Goal: Task Accomplishment & Management: Complete application form

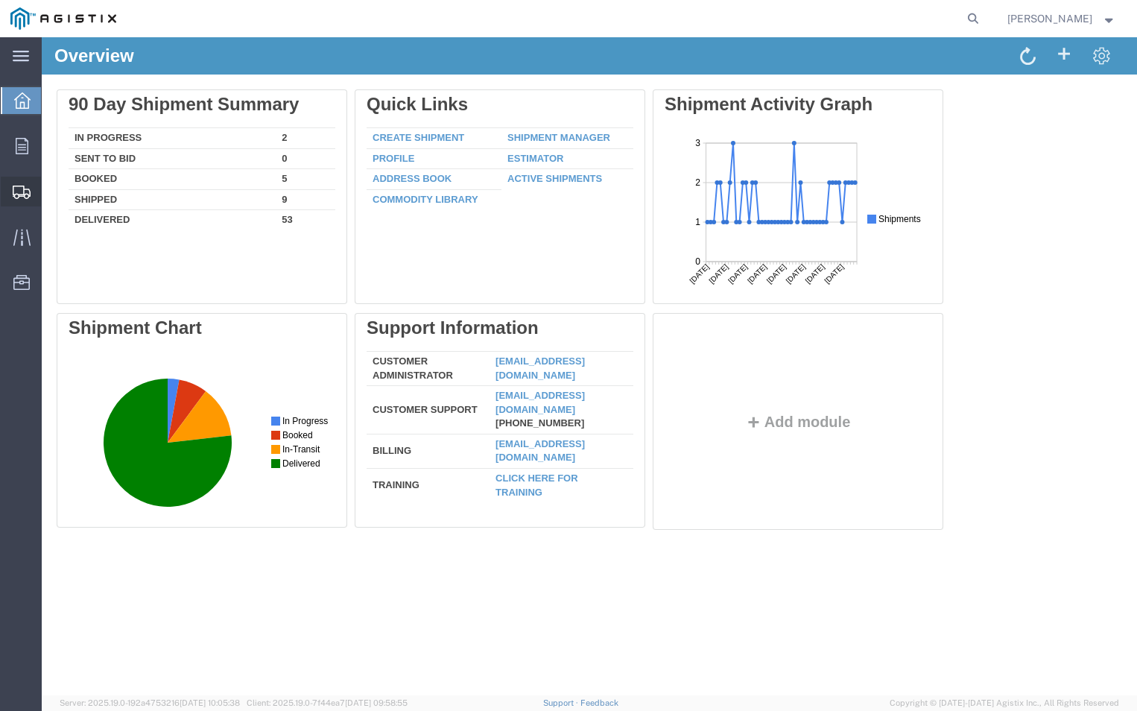
click at [0, 0] on span "Create Shipment" at bounding box center [0, 0] width 0 height 0
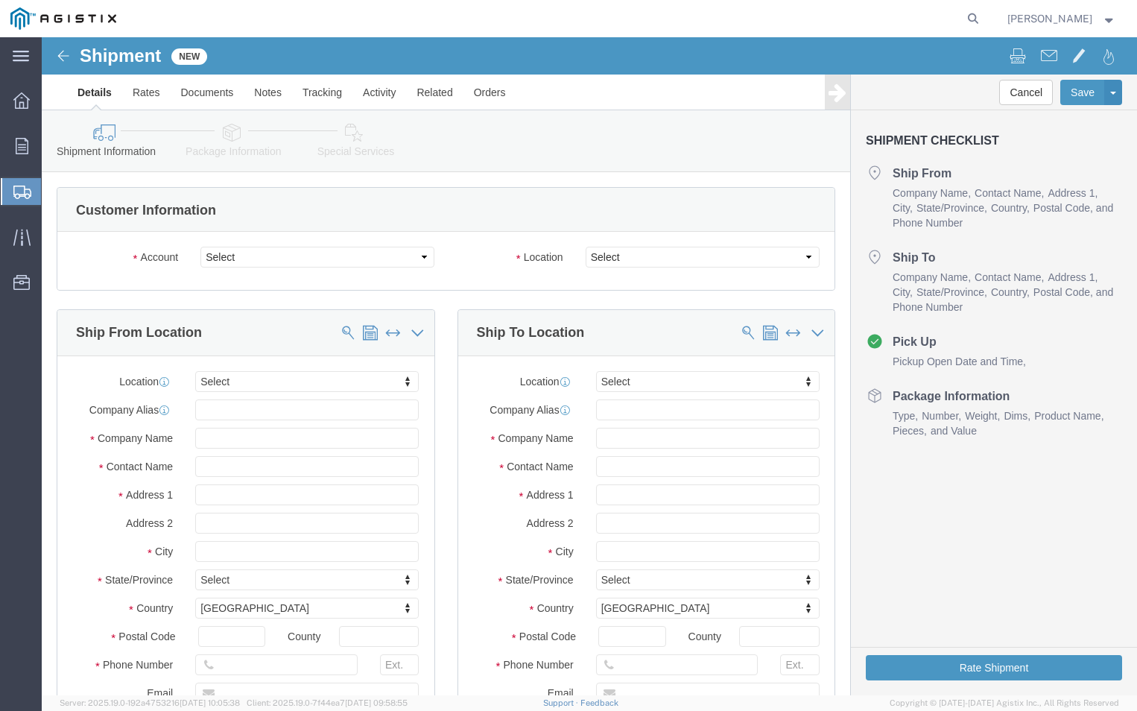
select select
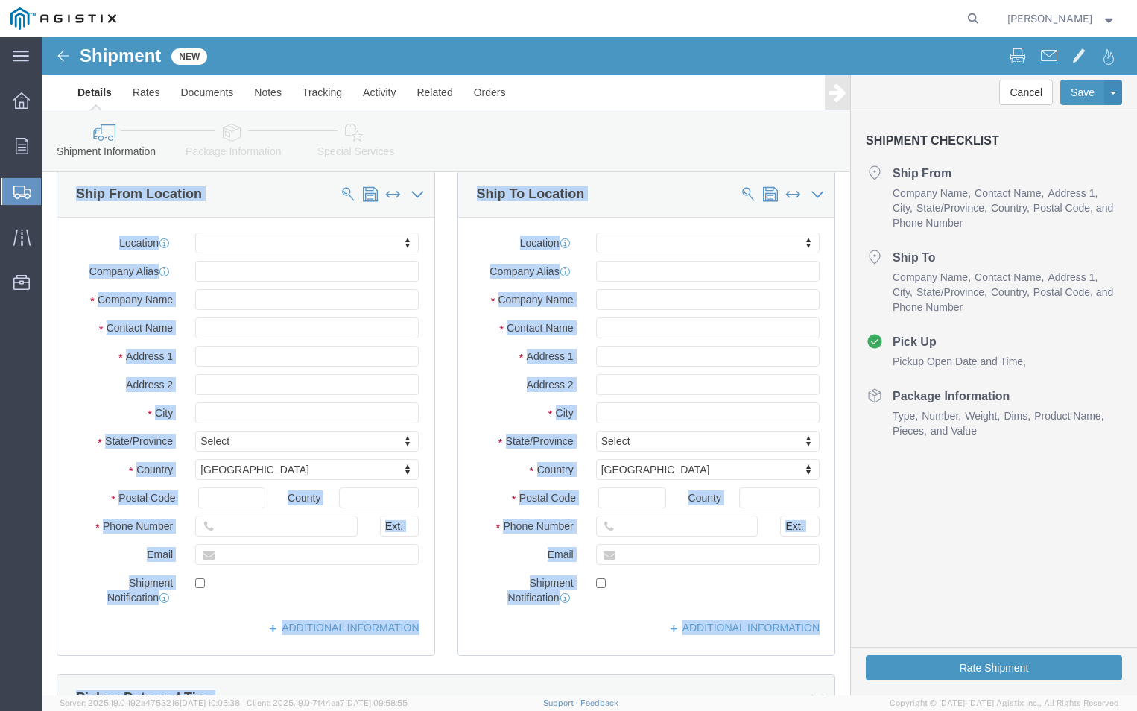
click html "Shipment New Details Rates Documents Notes Tracking Activity Related Orders Can…"
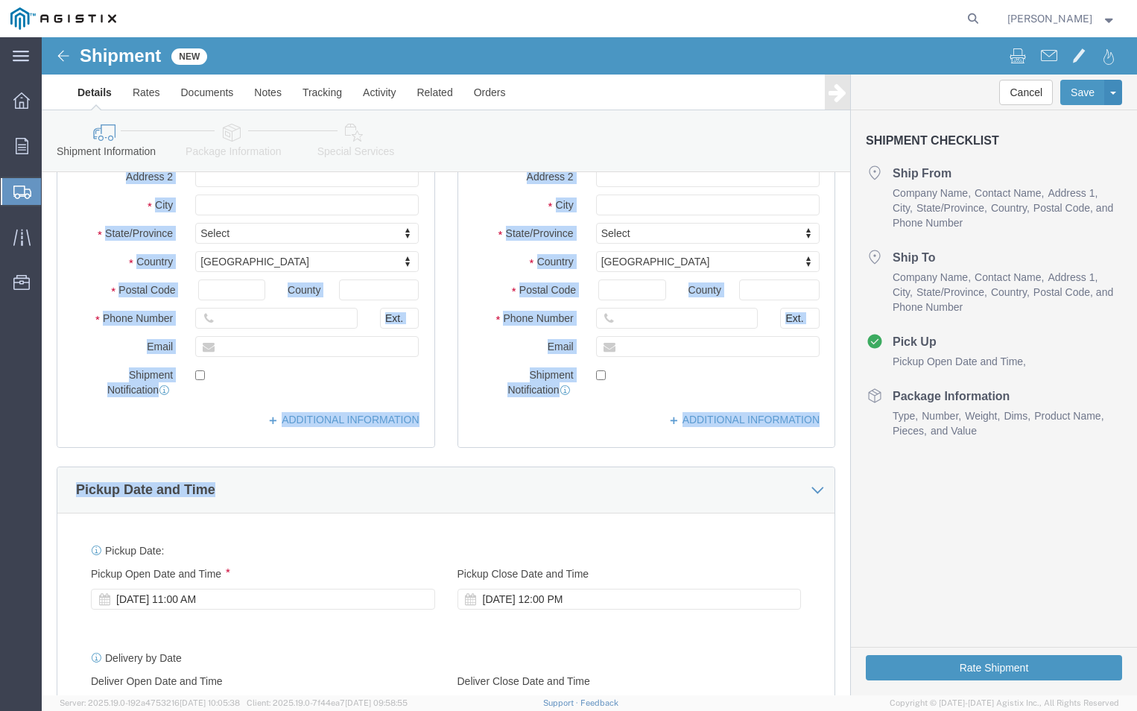
click div "ADDITIONAL INFORMATION"
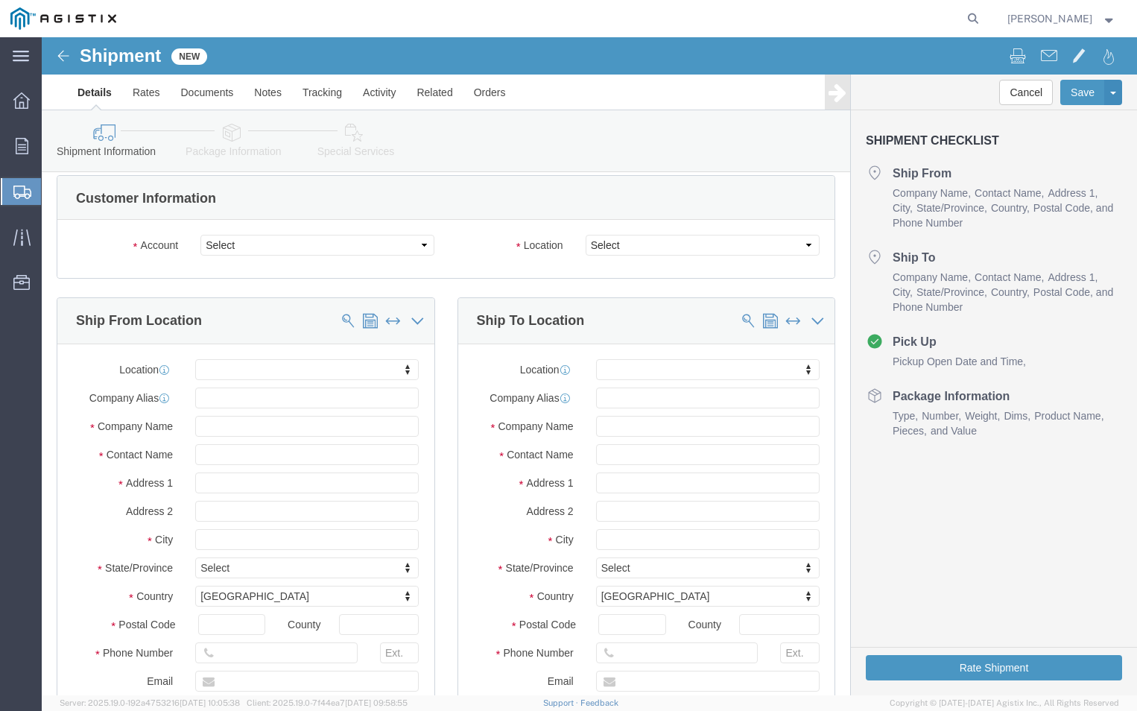
scroll to position [0, 0]
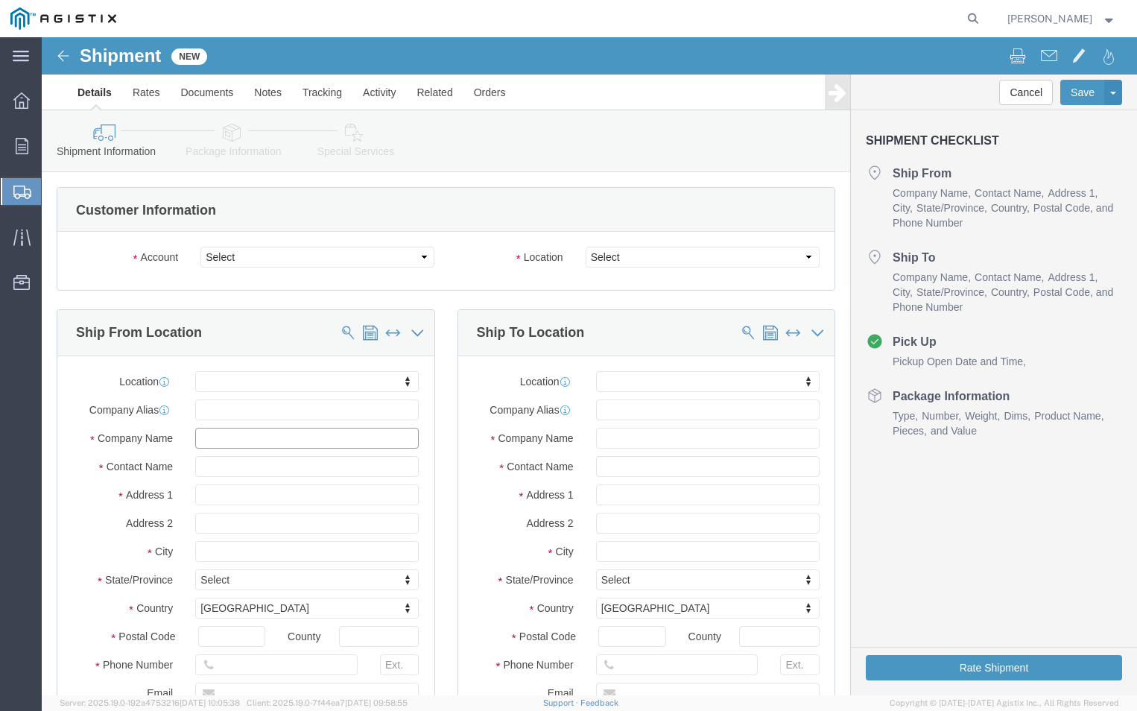
click input "text"
type input "ABB"
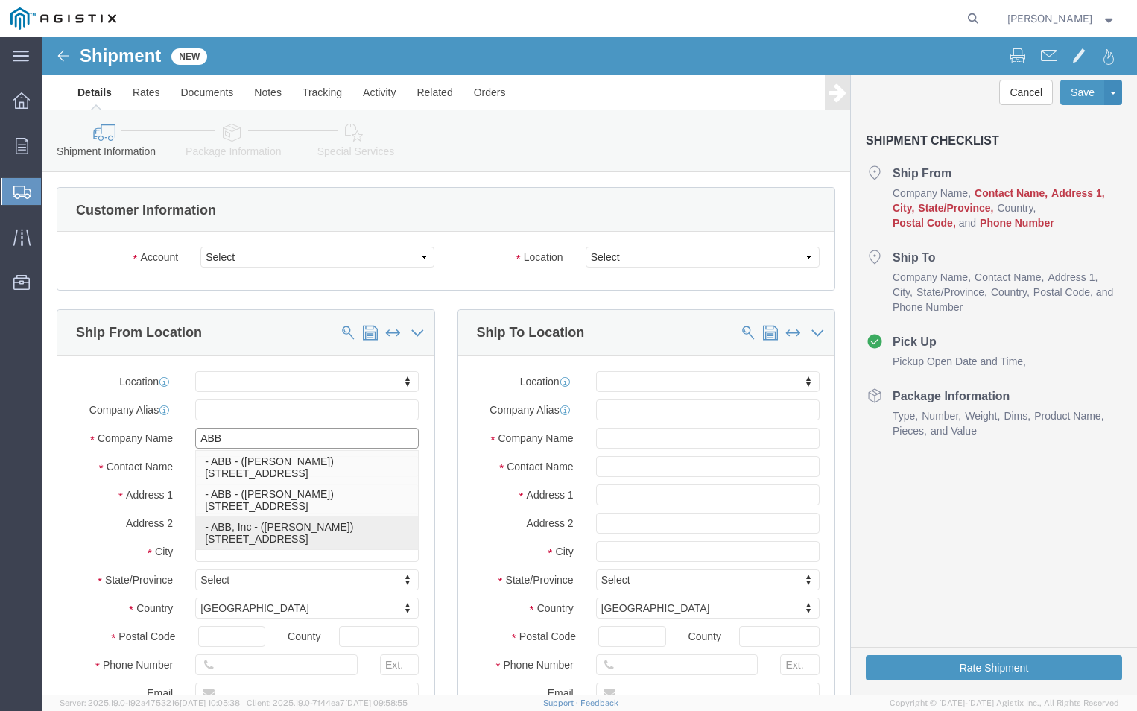
click p "- ABB, Inc - ([PERSON_NAME]) [STREET_ADDRESS]"
select select
type input "[STREET_ADDRESS]"
type input "27864"
type input "ABB, Inc"
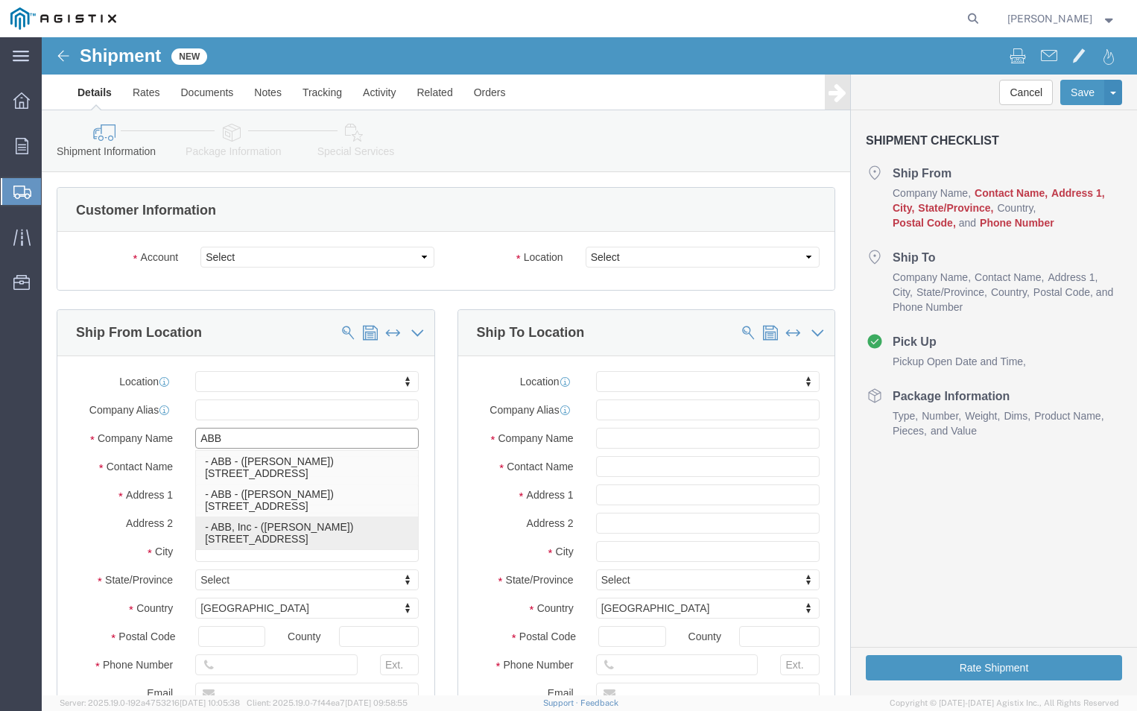
type input "[PERSON_NAME]"
type input "PINETOPS,[GEOGRAPHIC_DATA]"
select select "NC"
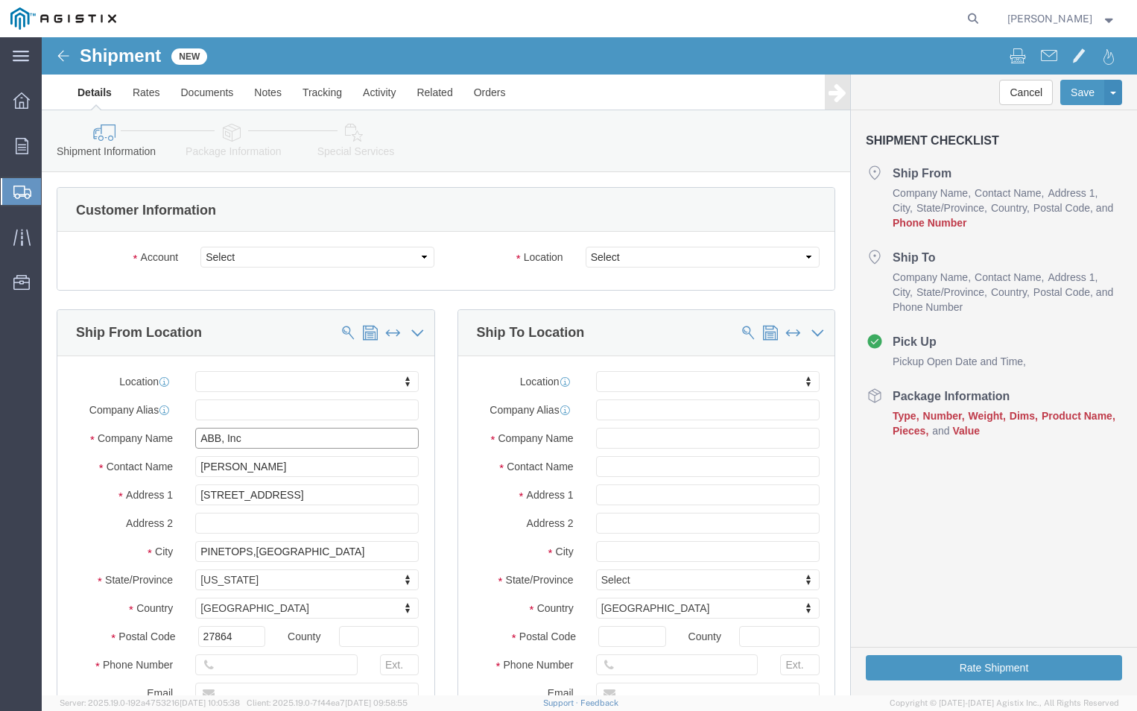
type input "ABB, Inc"
click input "[PERSON_NAME]"
type input "T"
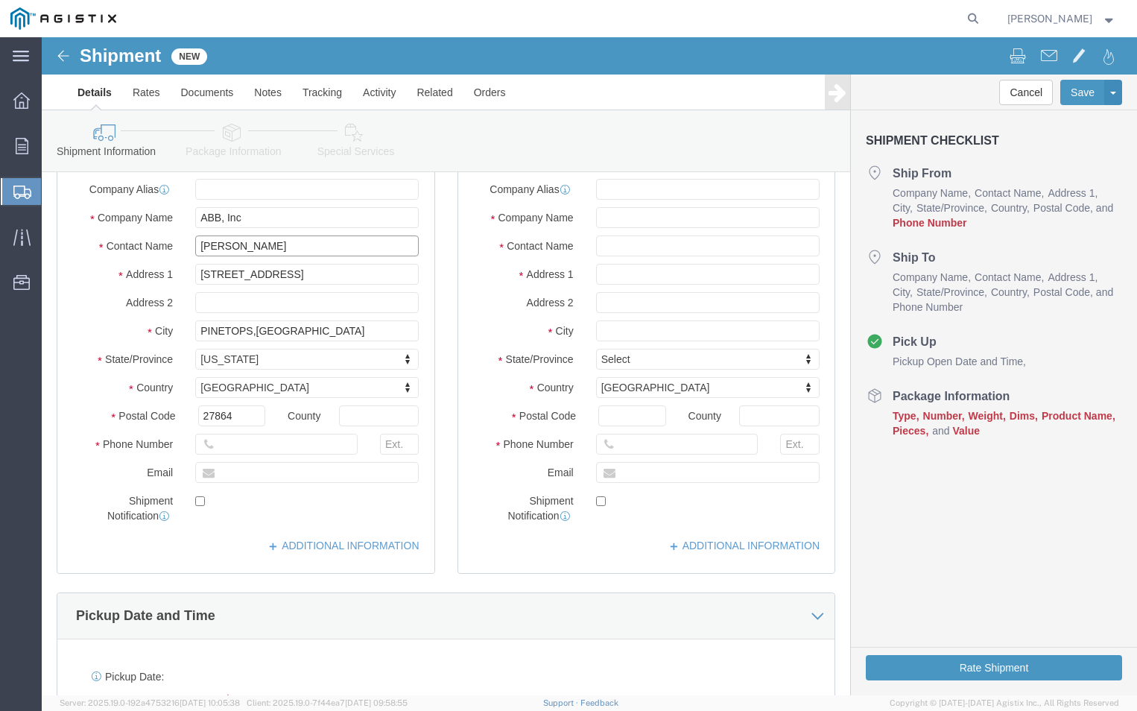
scroll to position [224, 0]
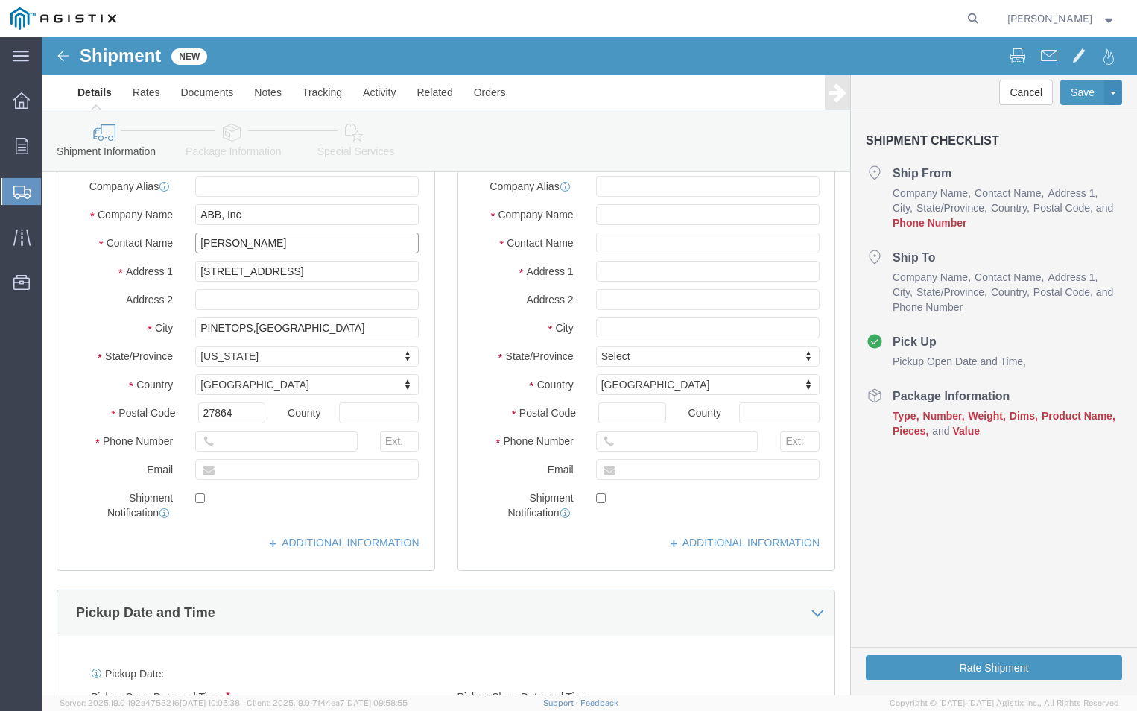
type input "[PERSON_NAME]"
click input "text"
type input "[PHONE_NUMBER]"
click input "text"
type input "[PERSON_NAME][EMAIL_ADDRESS][DOMAIN_NAME]"
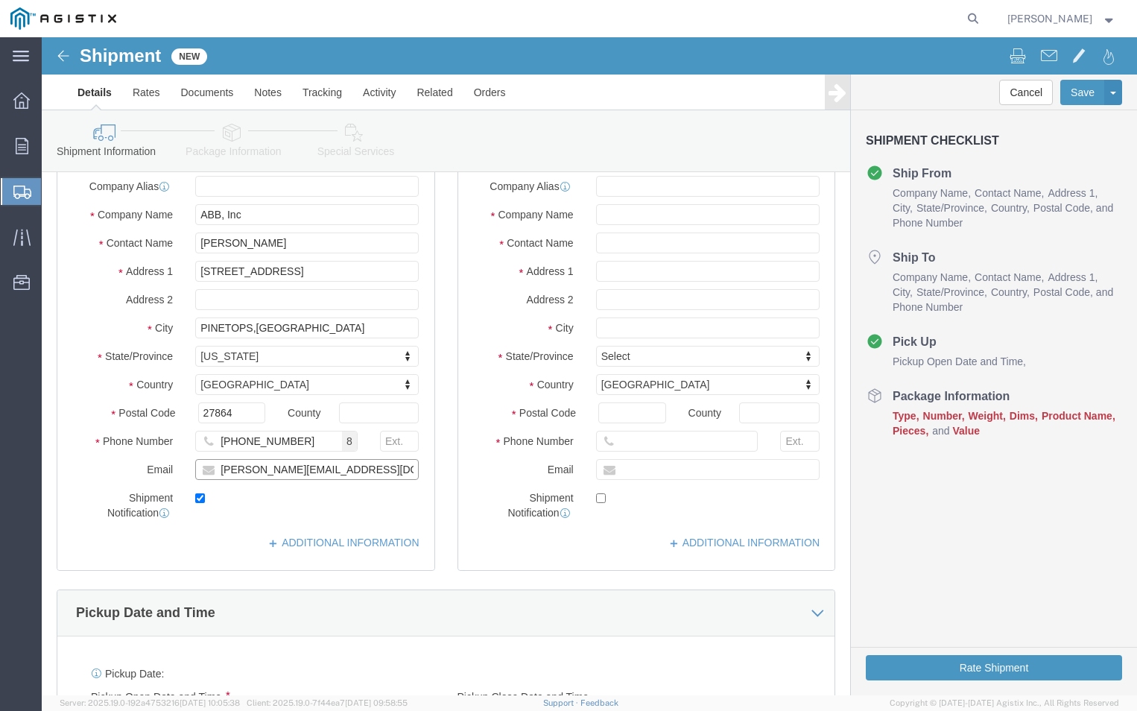
checkbox input "true"
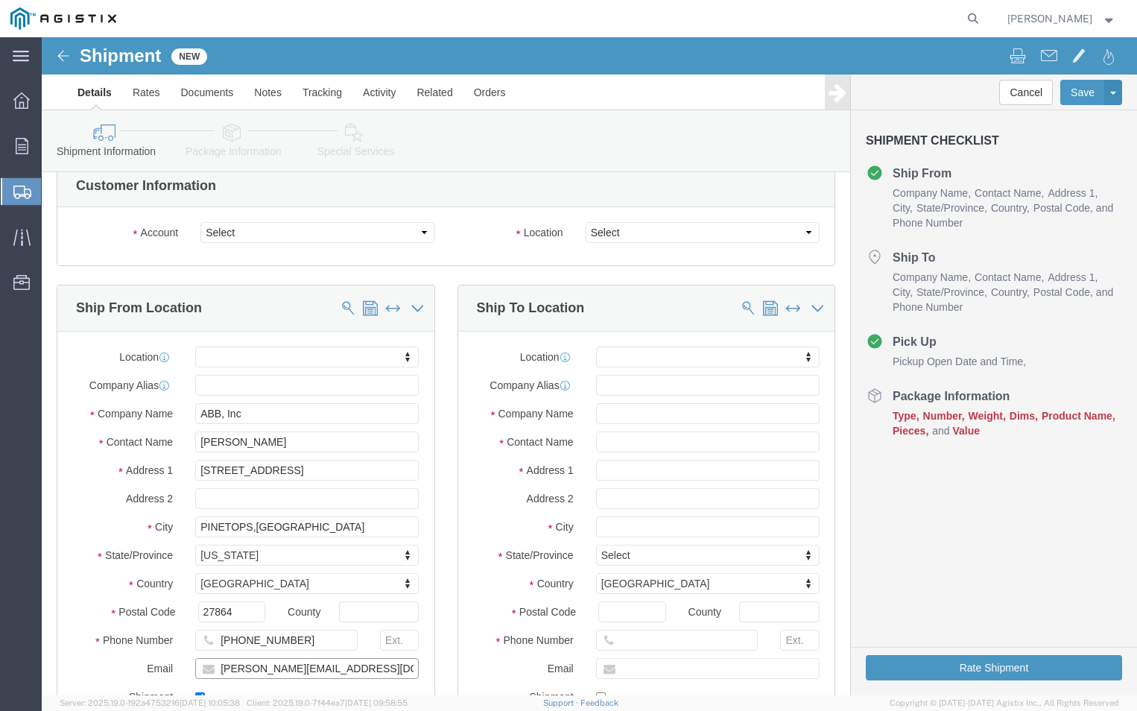
scroll to position [0, 0]
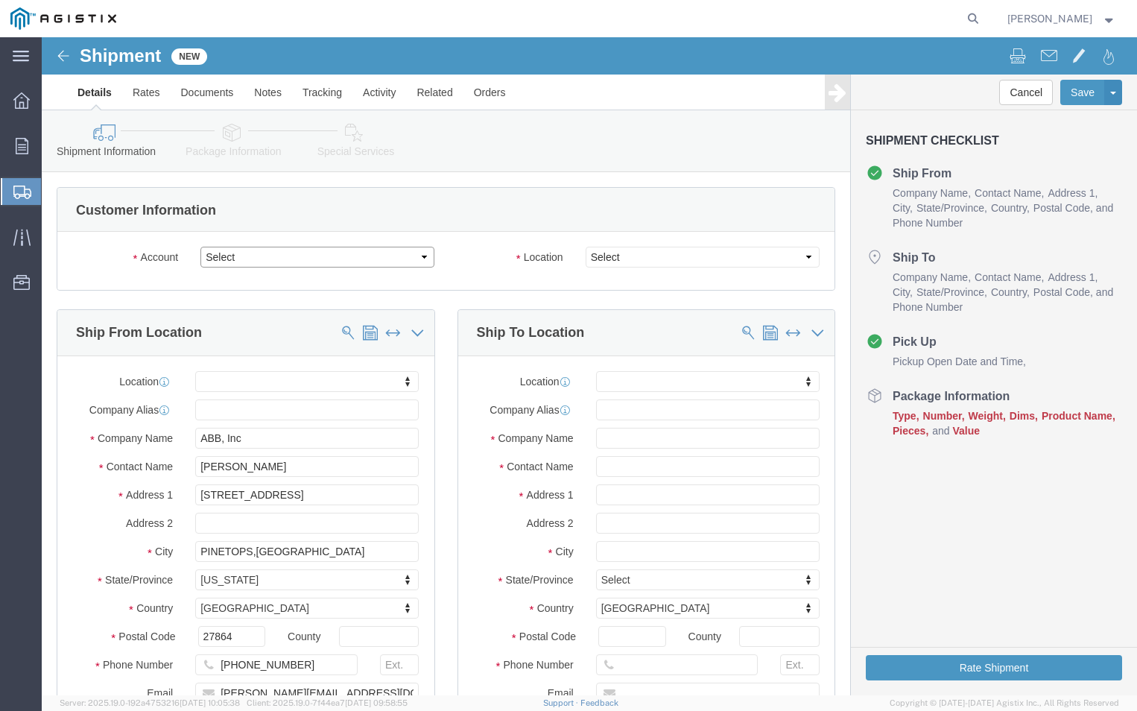
click select "Select ABB Inc PG&E"
select select "9596"
click select "Select ABB Inc PG&E"
select select "PURCHORD"
select select
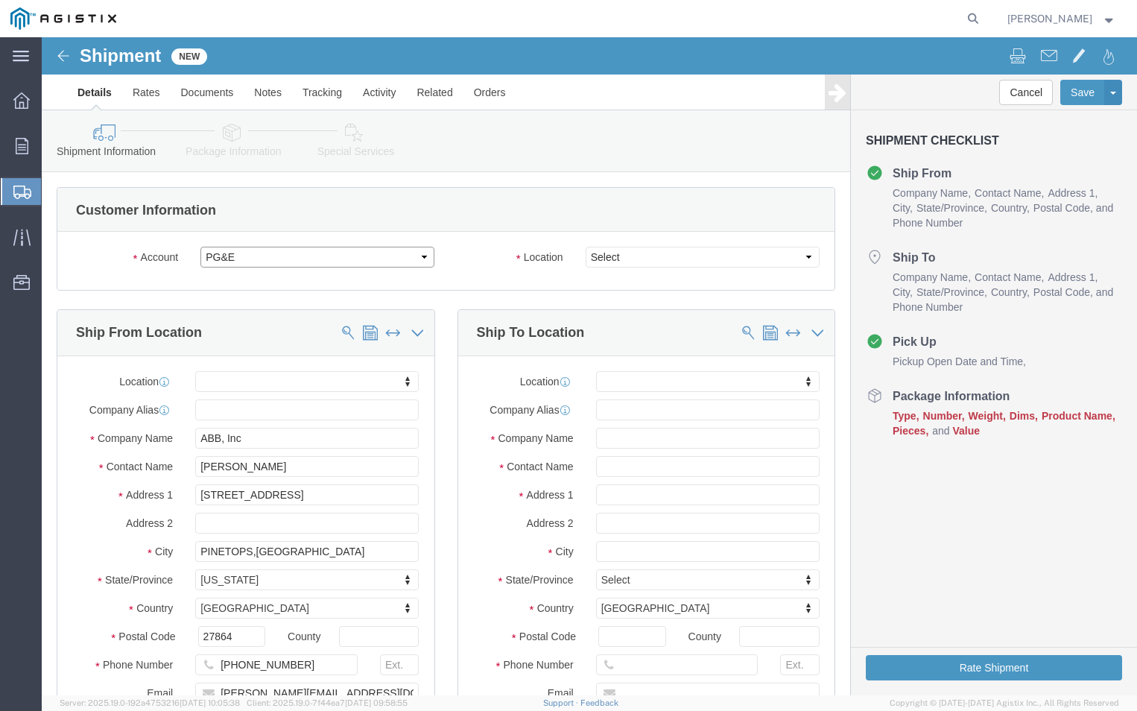
select select
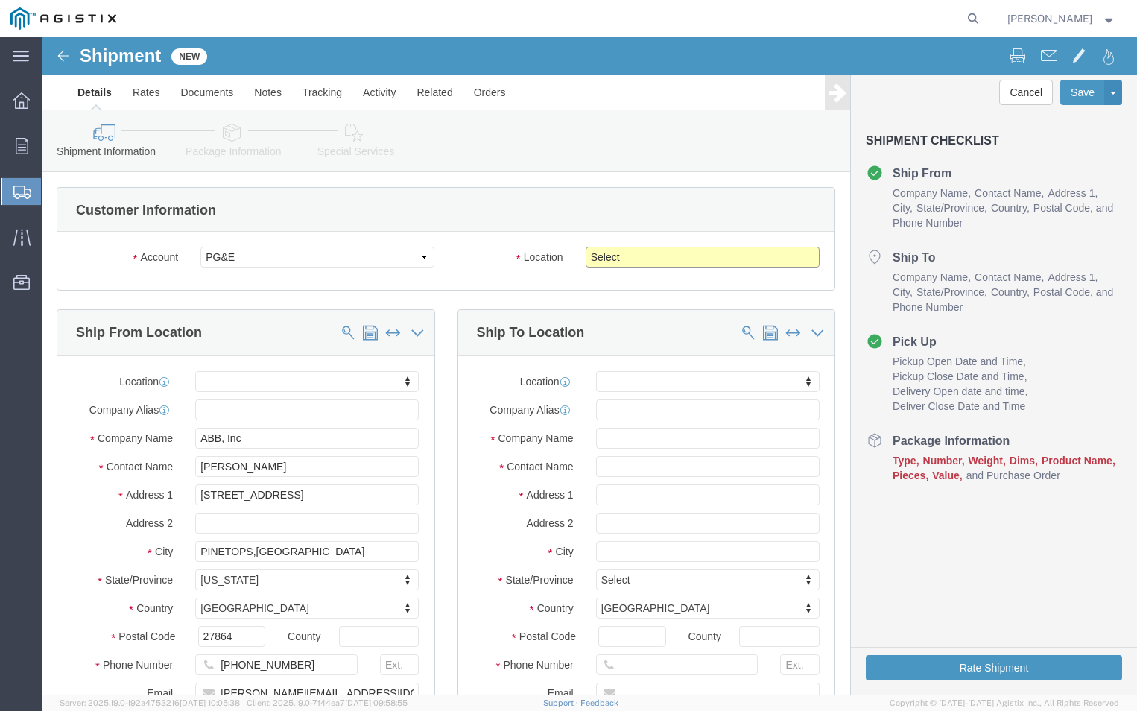
click select "Select All Others [GEOGRAPHIC_DATA] [GEOGRAPHIC_DATA] [GEOGRAPHIC_DATA] [GEOGRA…"
select select "19740"
click select "Select All Others [GEOGRAPHIC_DATA] [GEOGRAPHIC_DATA] [GEOGRAPHIC_DATA] [GEOGRA…"
click input "text"
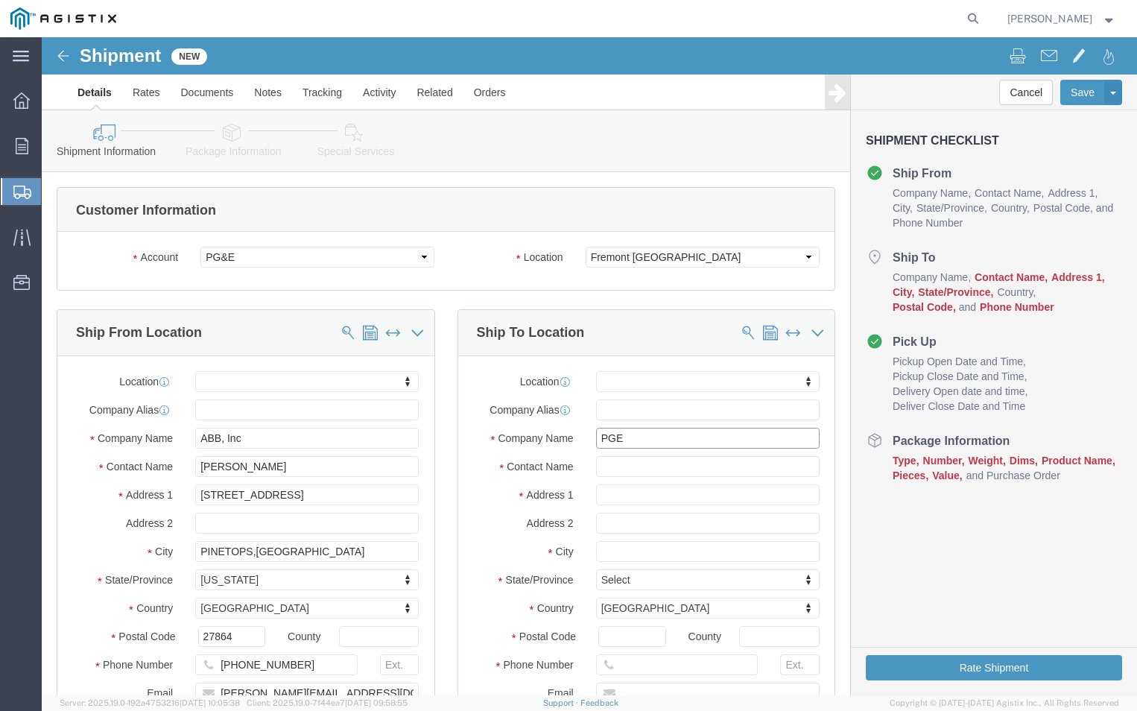
type input "PGE"
click input "text"
type input "FREMONT RECEIVING"
click input "text"
type input "[STREET_ADDRESS][PERSON_NAME]"
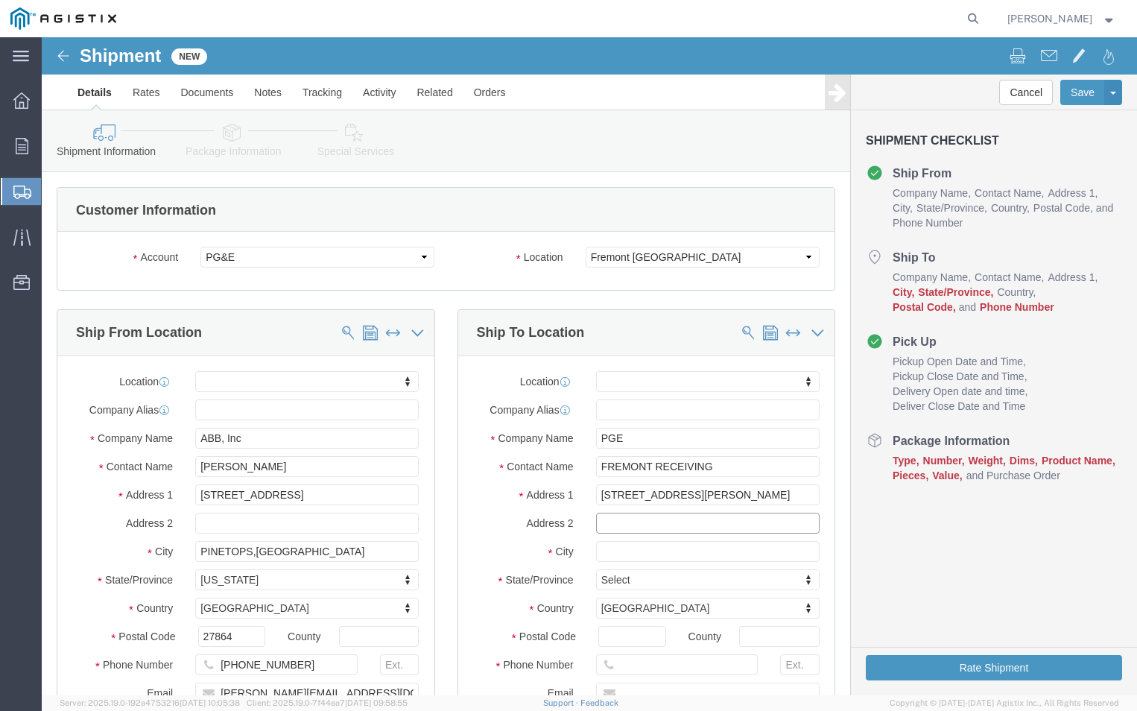
select select
click input "text"
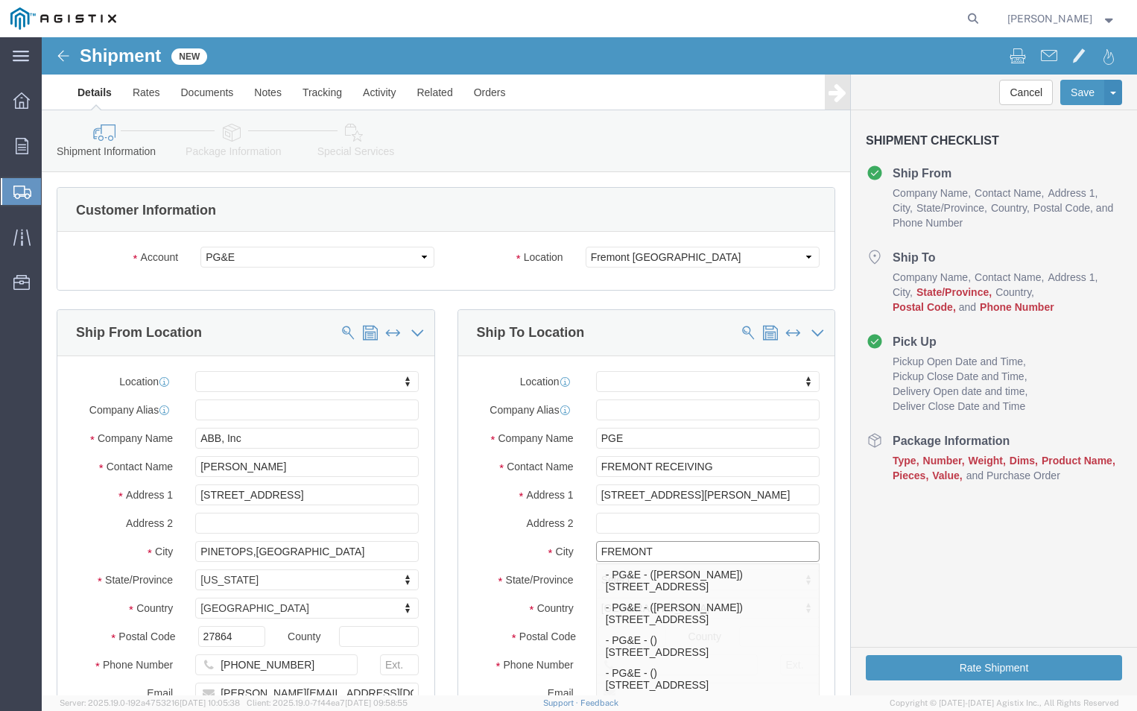
type input "FREMONT"
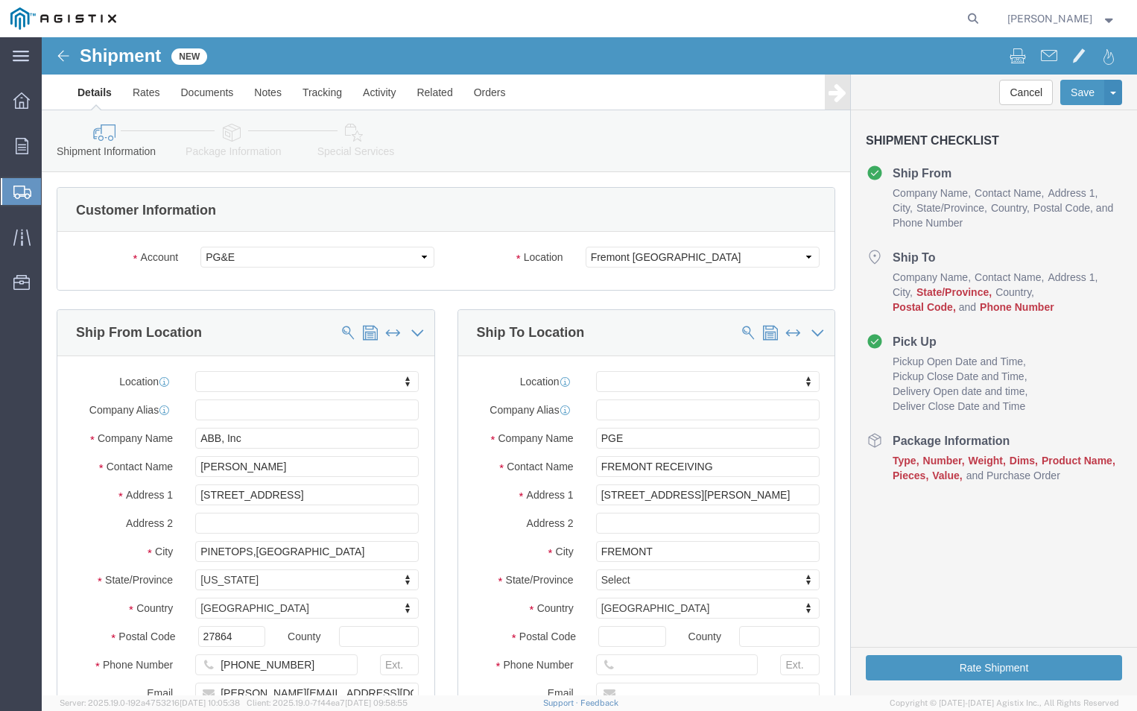
click div "Address 2"
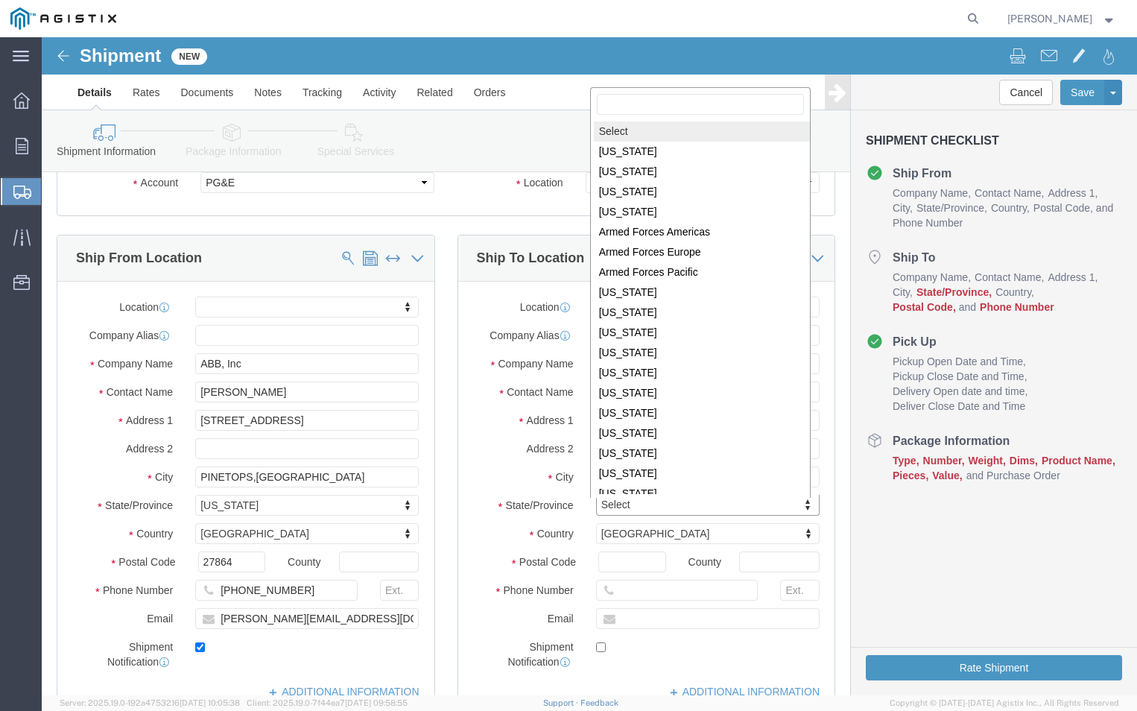
scroll to position [2, 0]
select select
select select "CA"
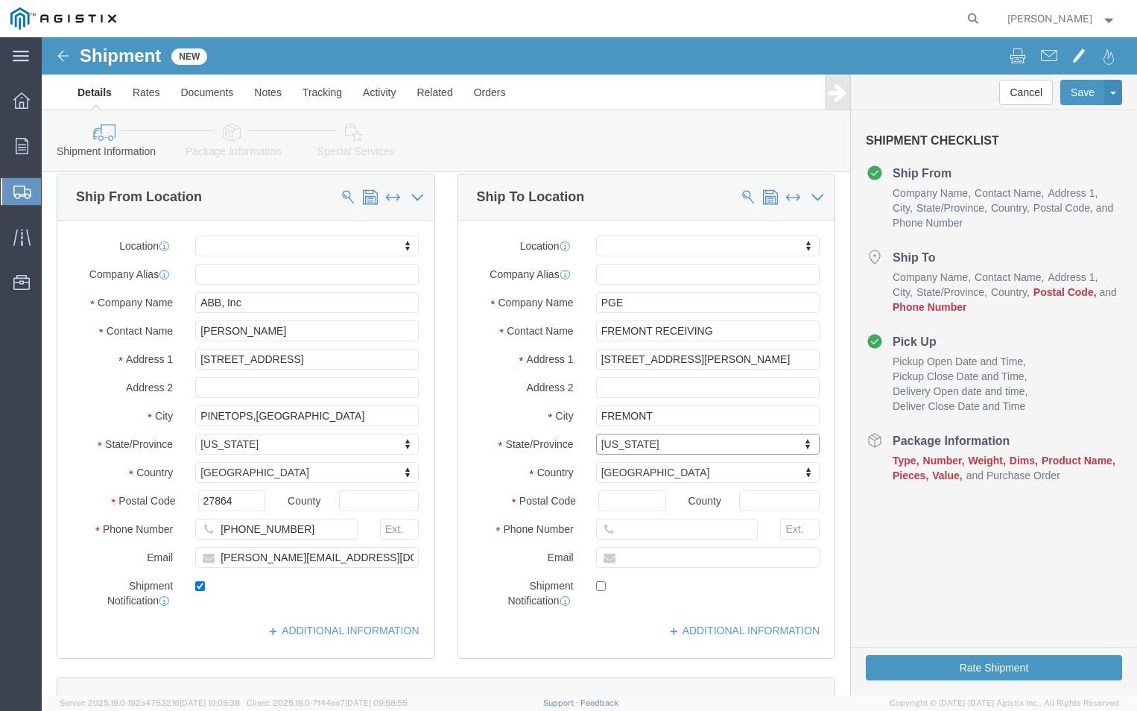
scroll to position [224, 0]
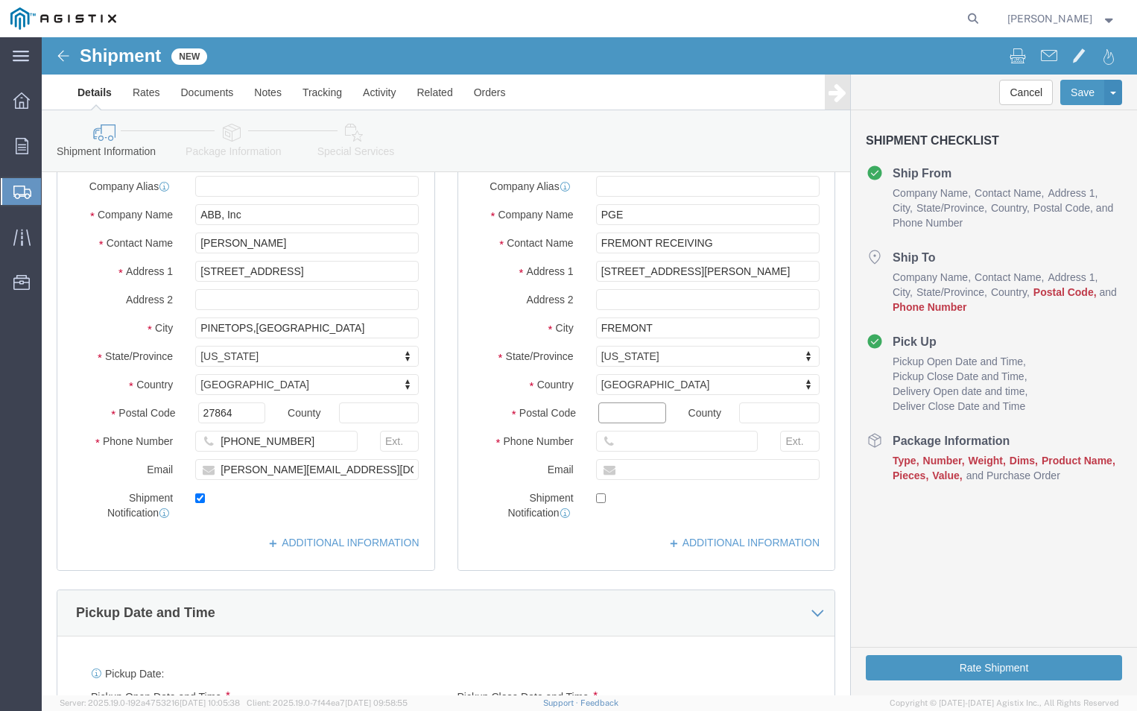
click input "Postal Code"
type input "94538"
select select
click input "text"
type input "[PHONE_NUMBER]"
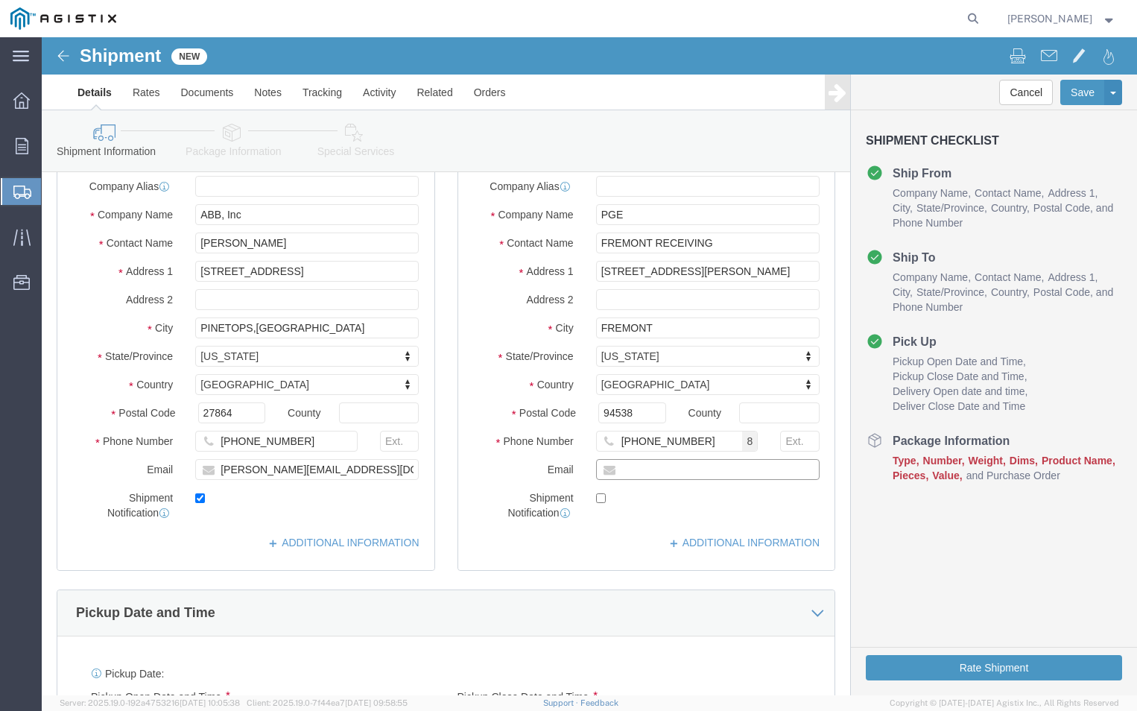
click input "text"
type input "[PERSON_NAME][EMAIL_ADDRESS][DOMAIN_NAME]"
checkbox input "true"
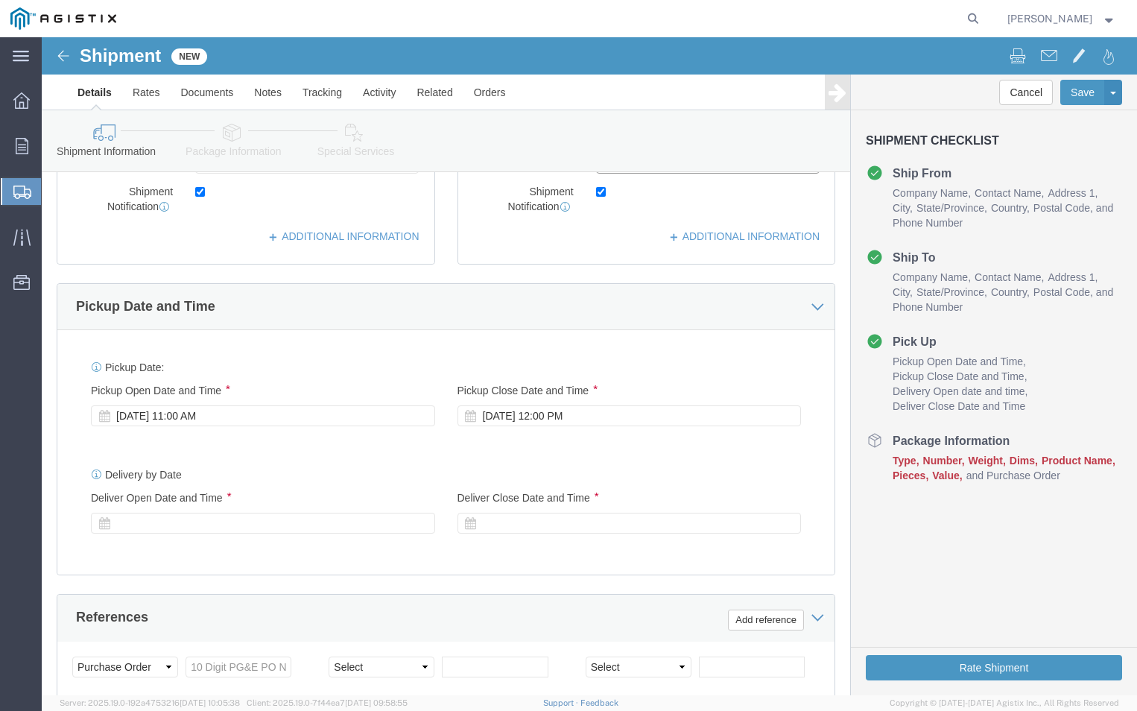
scroll to position [596, 0]
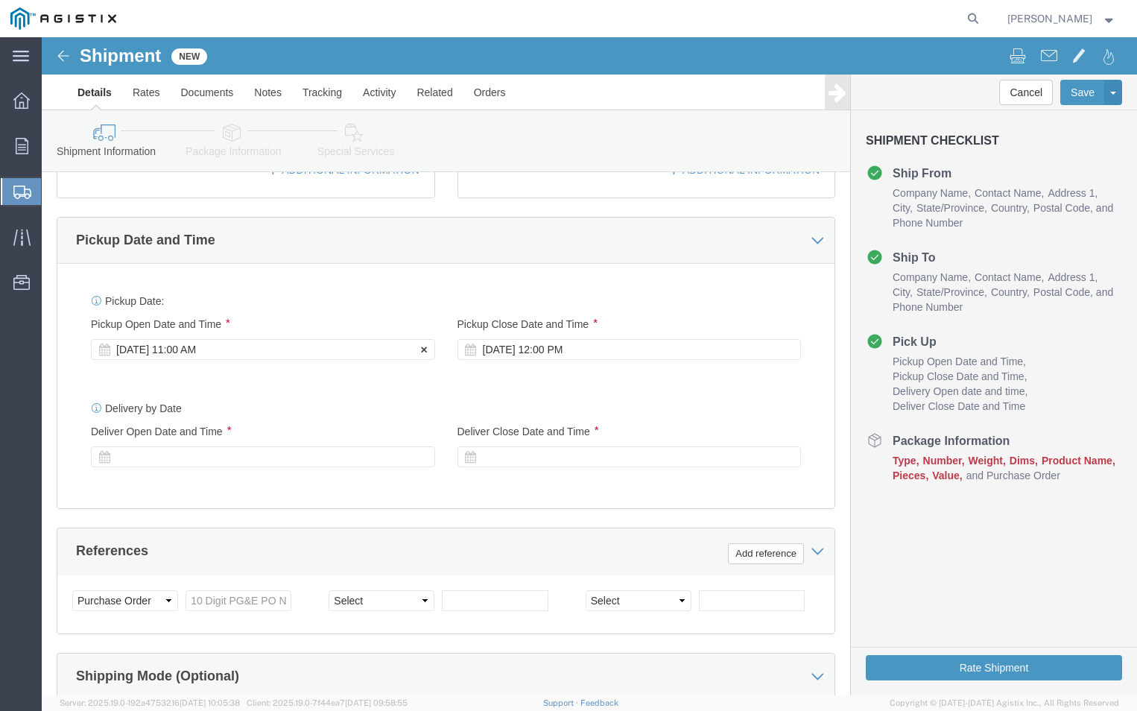
click div "[DATE] 11:00 AM"
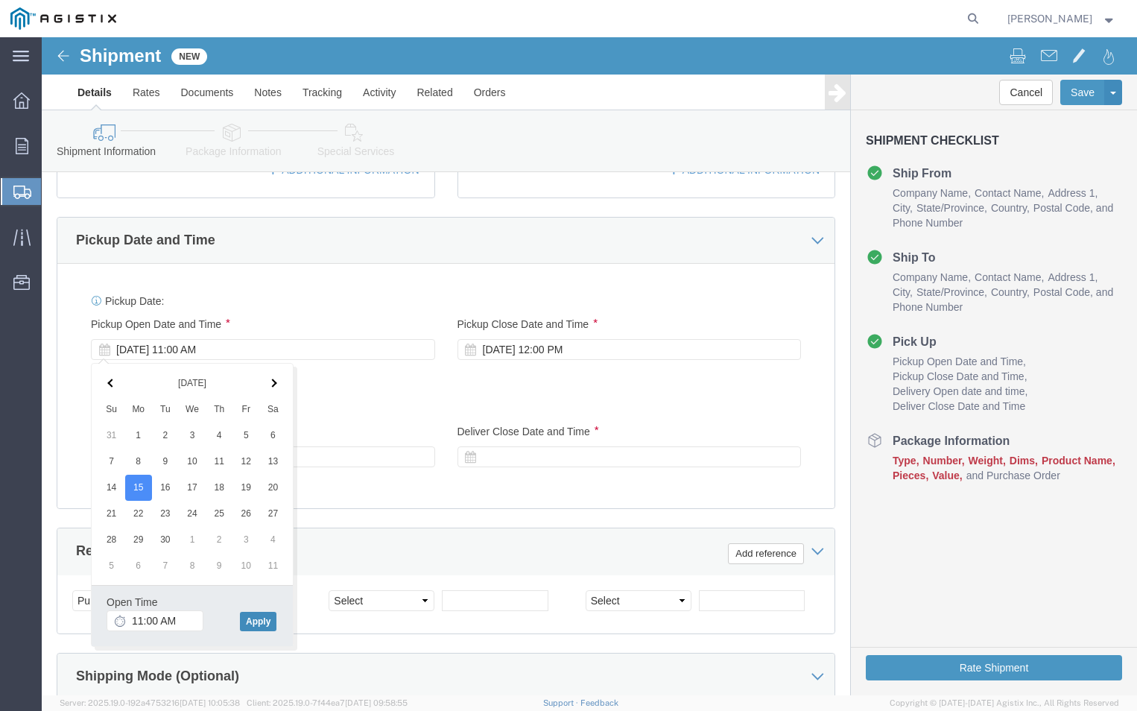
click button "Apply"
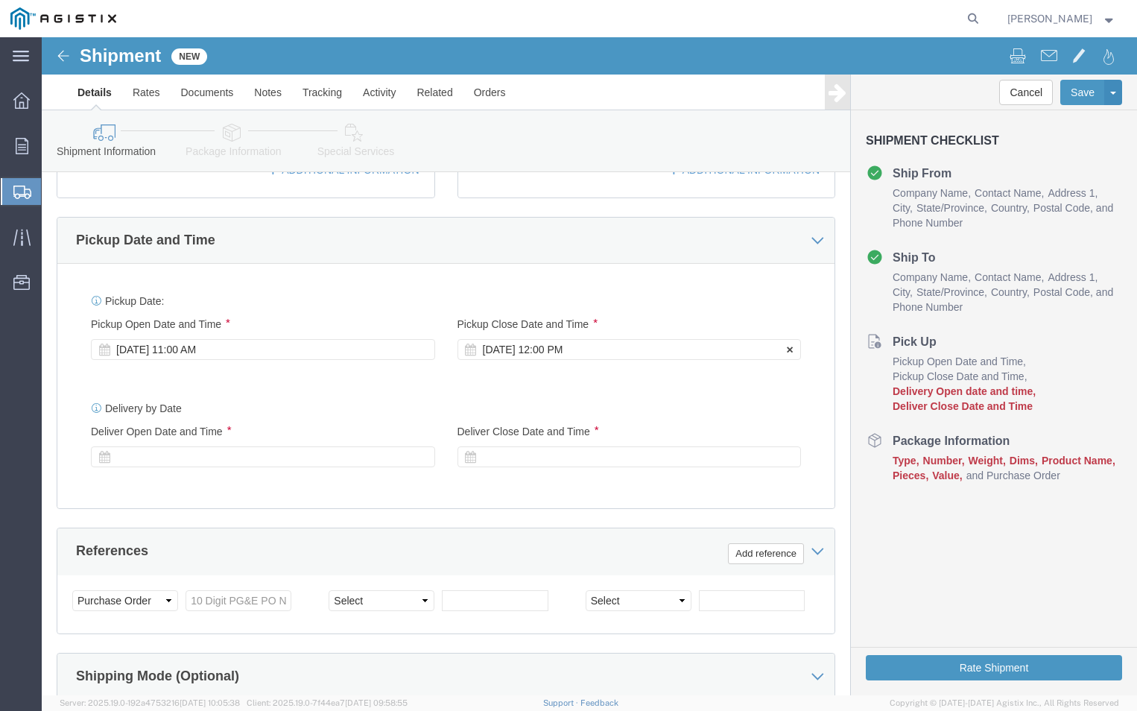
click div "[DATE] 12:00 PM"
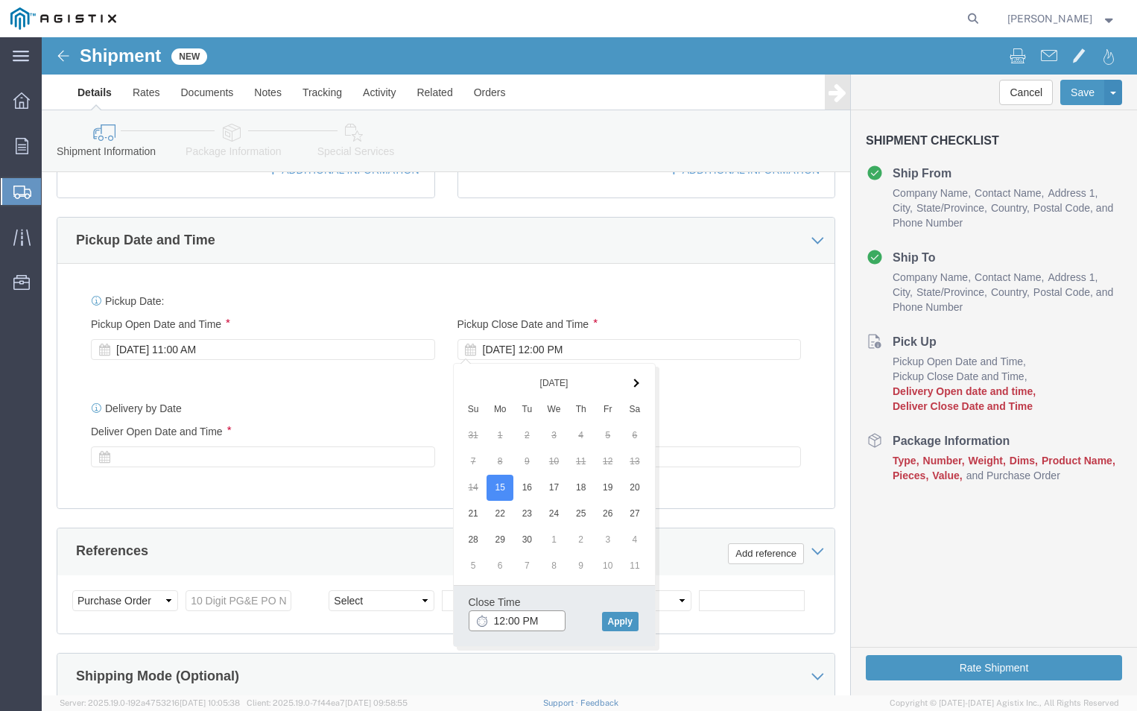
click input "12:00 PM"
type input "4:00 PM"
click button "Apply"
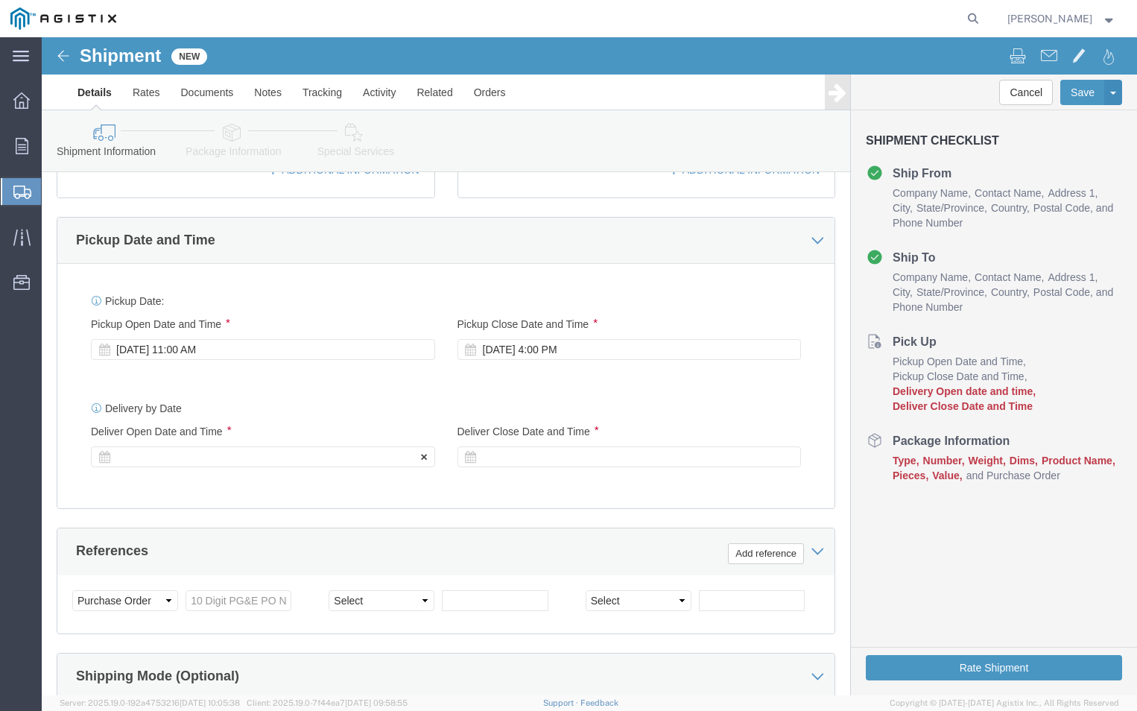
click div
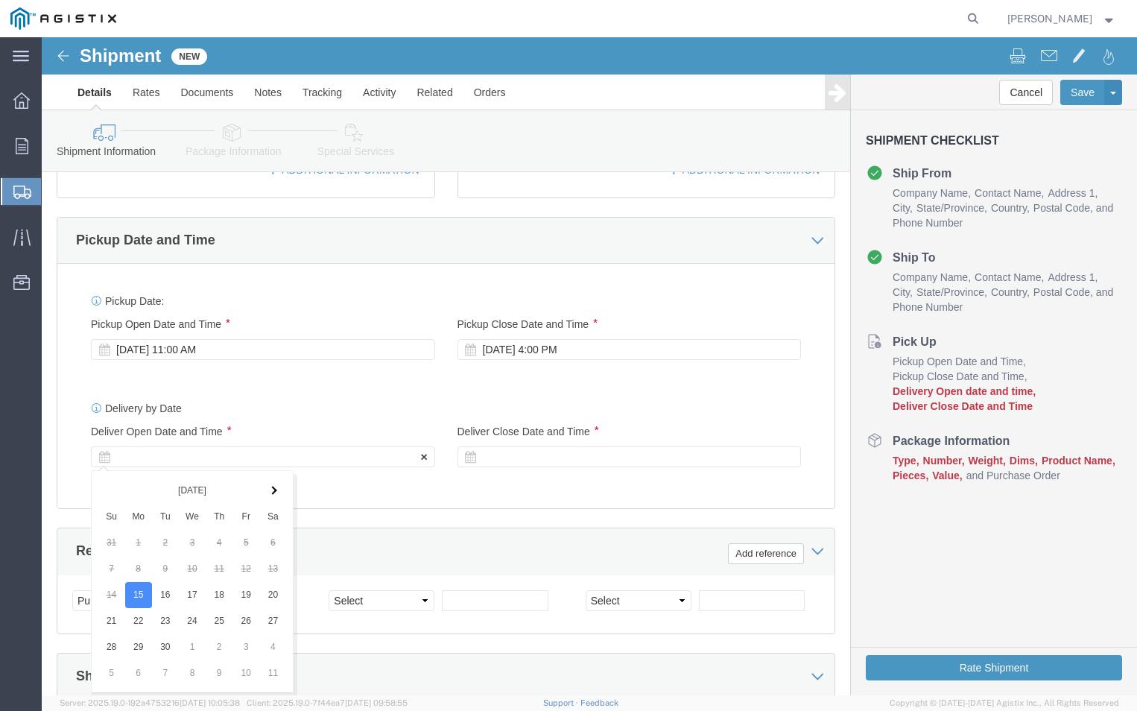
scroll to position [864, 0]
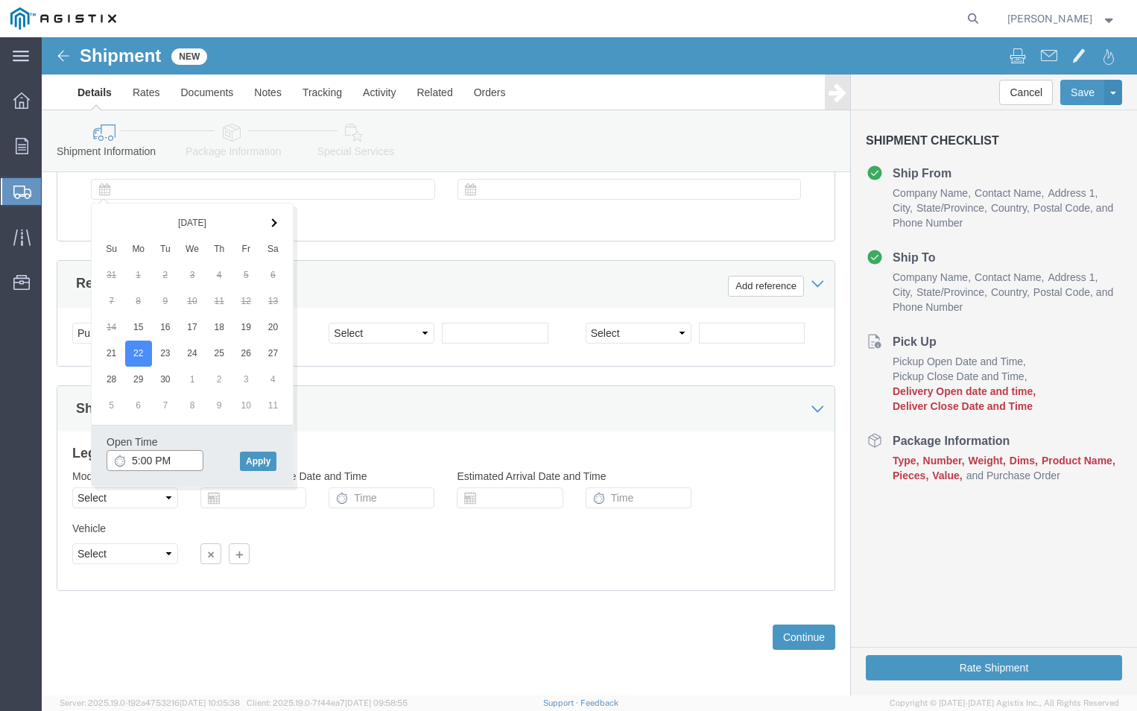
click input "5:00 PM"
click input "9:00 PM"
type input "9:00 AM"
click button "Apply"
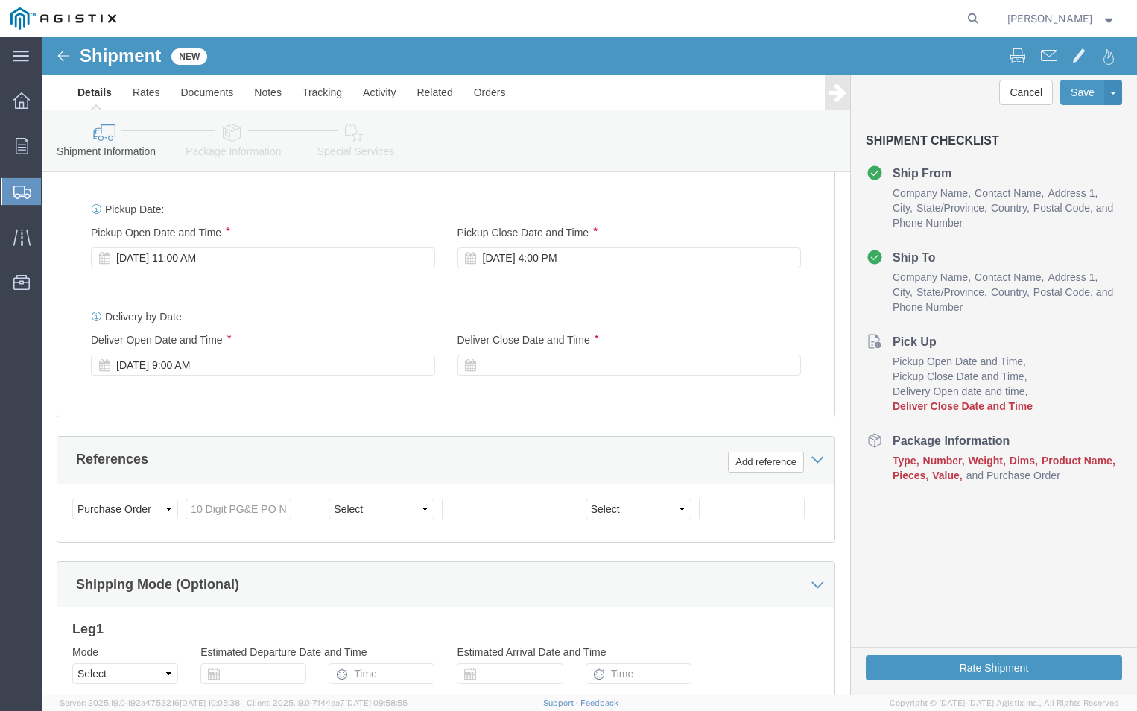
scroll to position [640, 0]
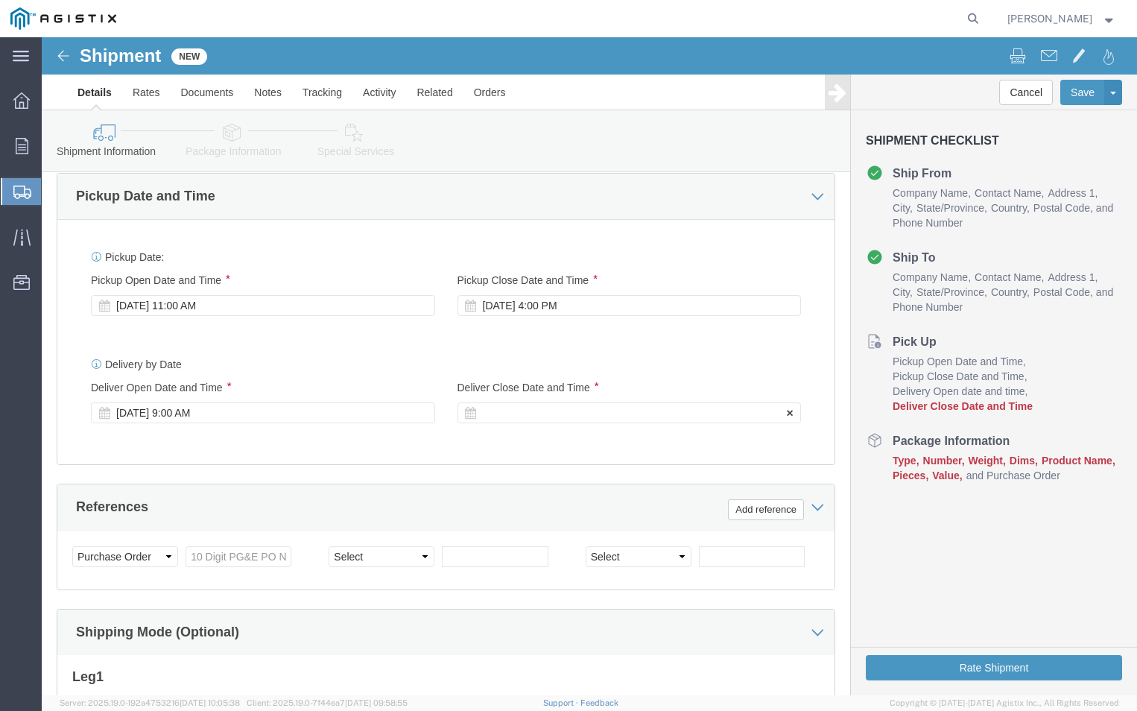
click div
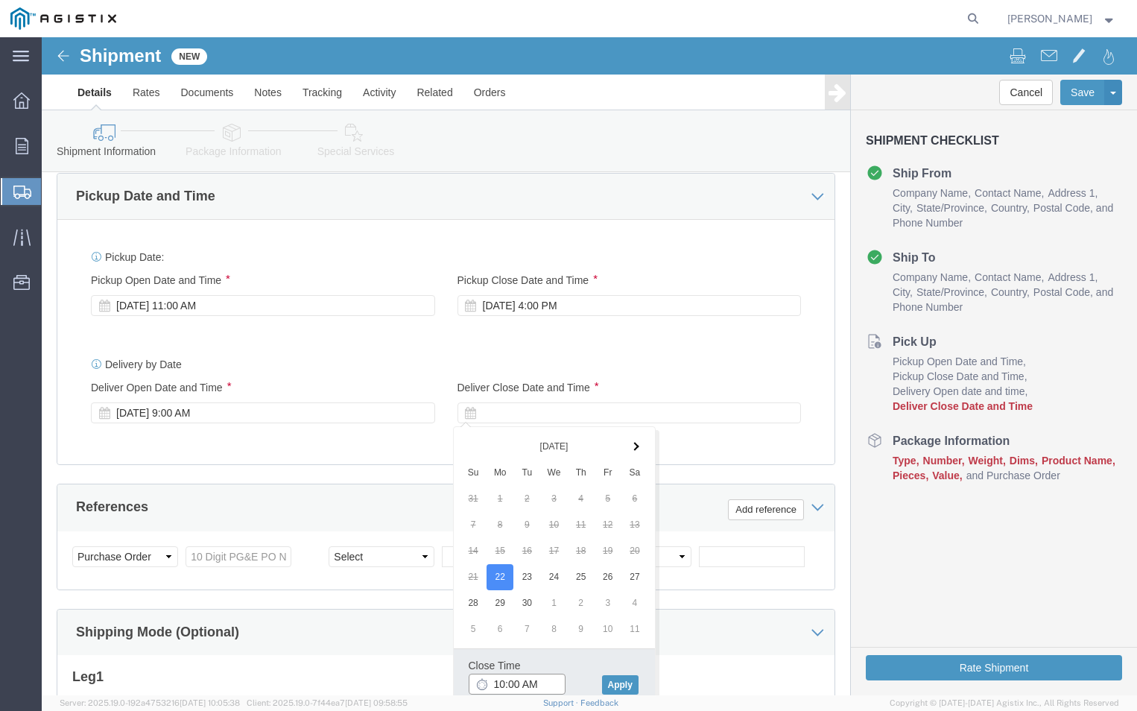
click input "10:00 AM"
click input "2:00 AM"
type input "2:00 PM"
click button "Apply"
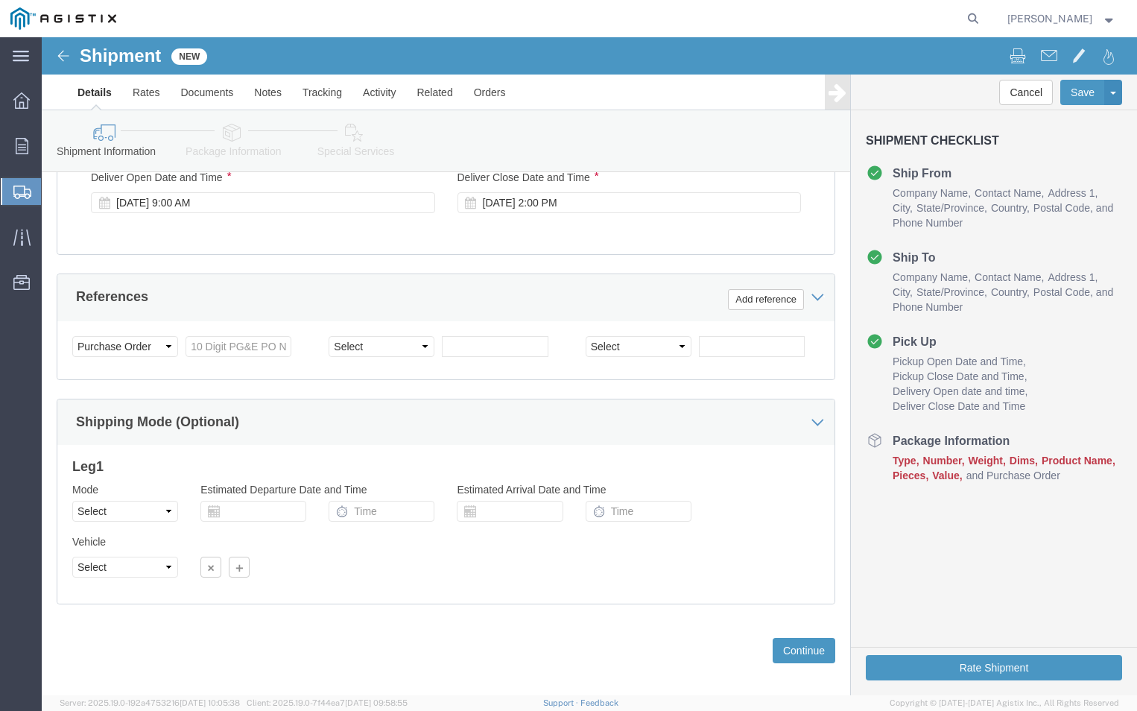
scroll to position [864, 0]
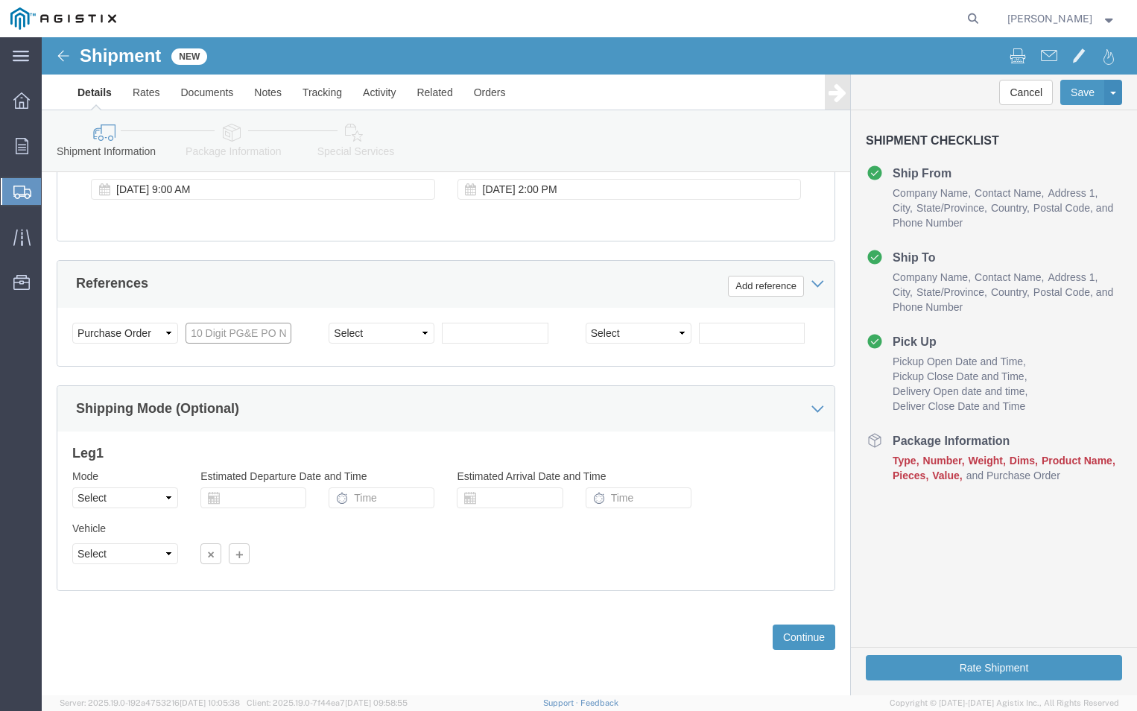
click input "text"
type input "3501400202"
click div "Customer Information Account Select ABB Inc PG&E Location Select All Others [GE…"
click select "Select Air Less than Truckload Multi-Leg Ocean Freight Rail Small Parcel Truckl…"
select select "LTL"
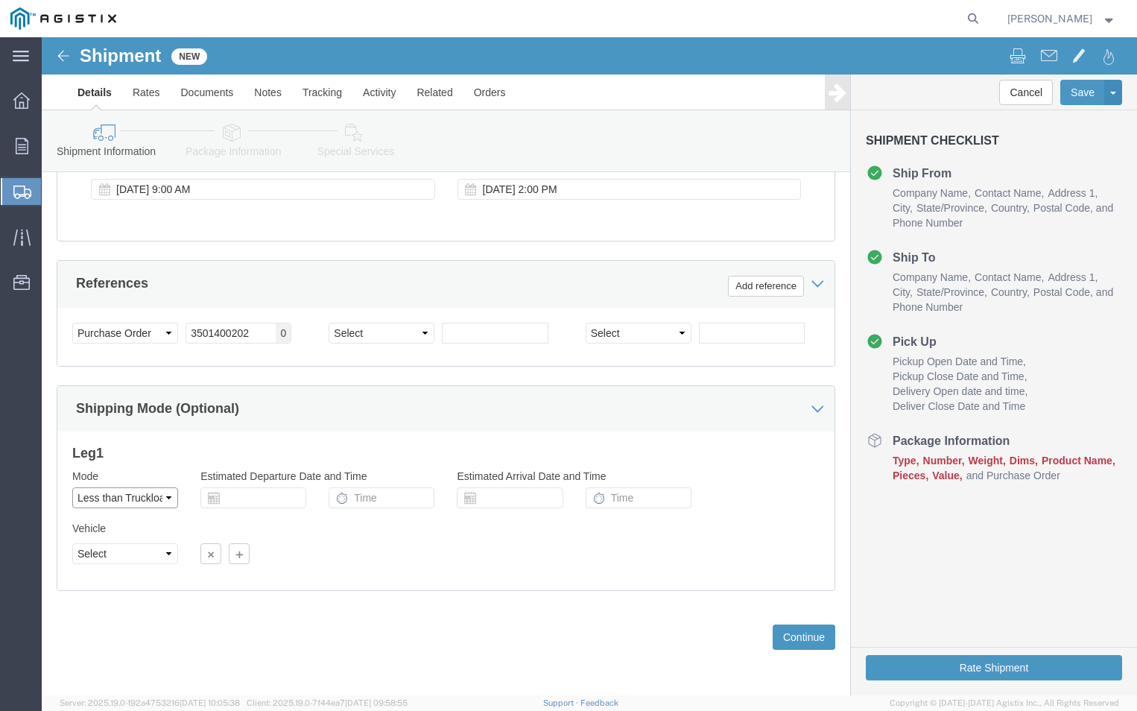
click select "Select Air Less than Truckload Multi-Leg Ocean Freight Rail Small Parcel Truckl…"
click div "Please fix the following errors Customer Information Account Select ABB Inc PG&…"
click button "Continue"
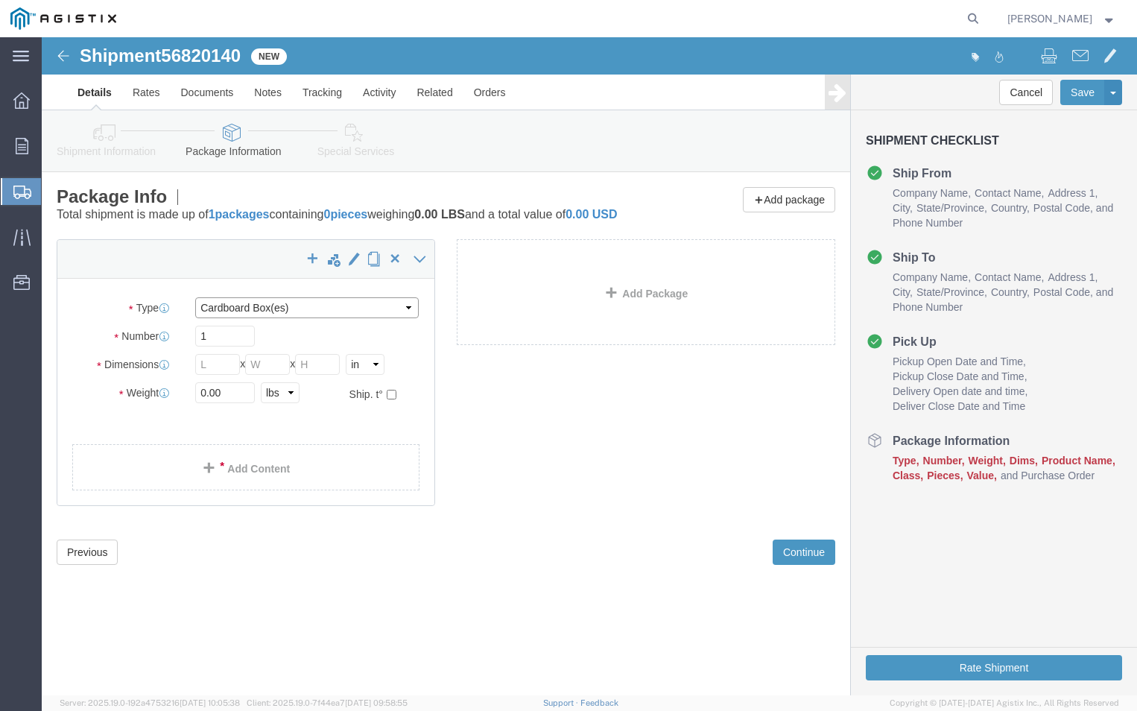
click select "Select Bulk Bundle(s) Cardboard Box(es) Carton(s) Crate(s) Drum(s) (Fiberboard)…"
select select "CRAT"
click select "Select Bulk Bundle(s) Cardboard Box(es) Carton(s) Crate(s) Drum(s) (Fiberboard)…"
click input "1"
type input "2"
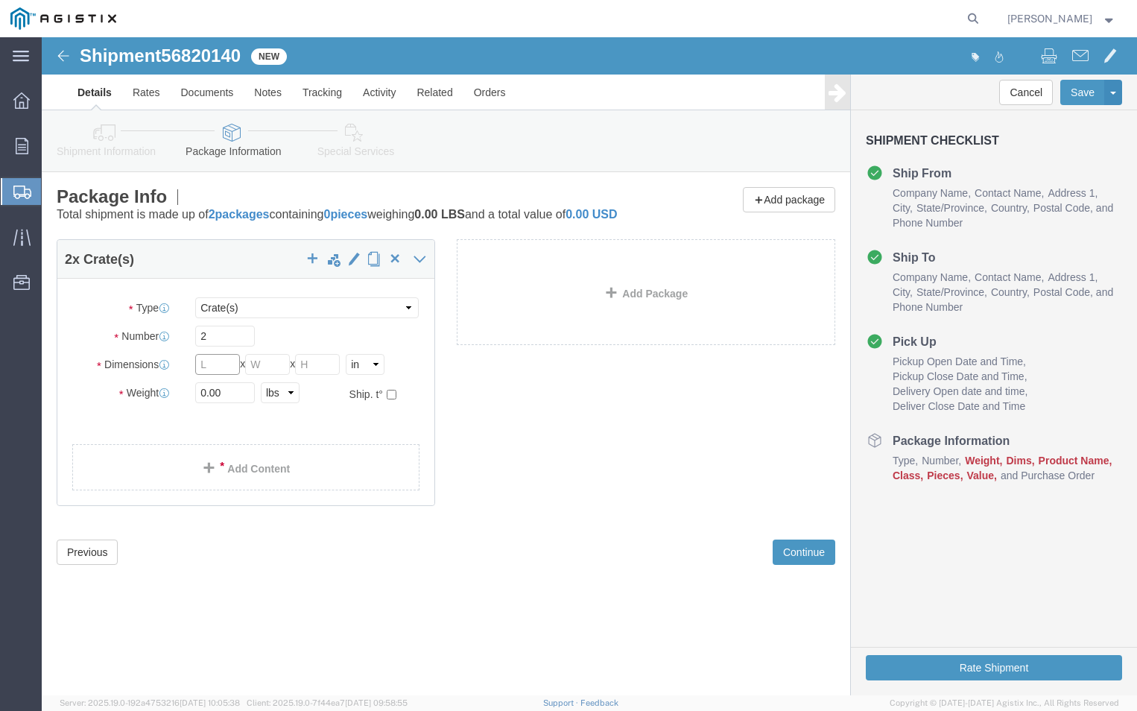
click input "text"
type input "44"
click input "text"
type input "45"
click input "text"
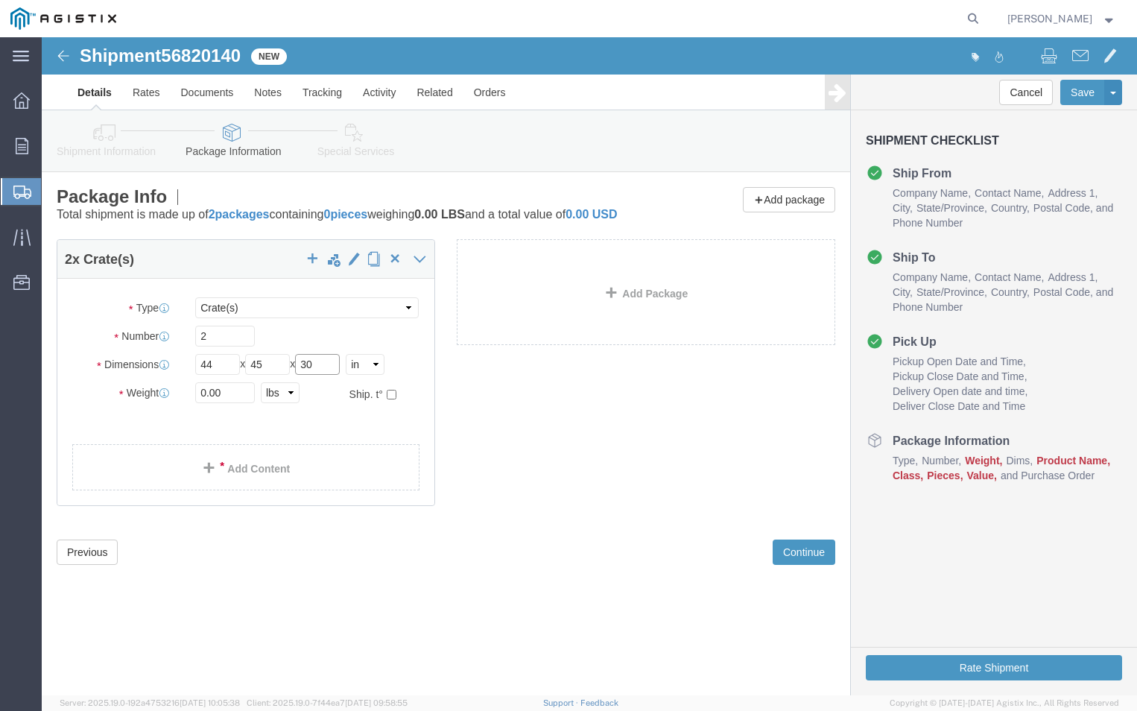
type input "30"
click div "Package Type Select Bulk Bundle(s) Cardboard Box(es) Carton(s) Crate(s) Drum(s)…"
click input "0.00"
type input "0"
type input "1485"
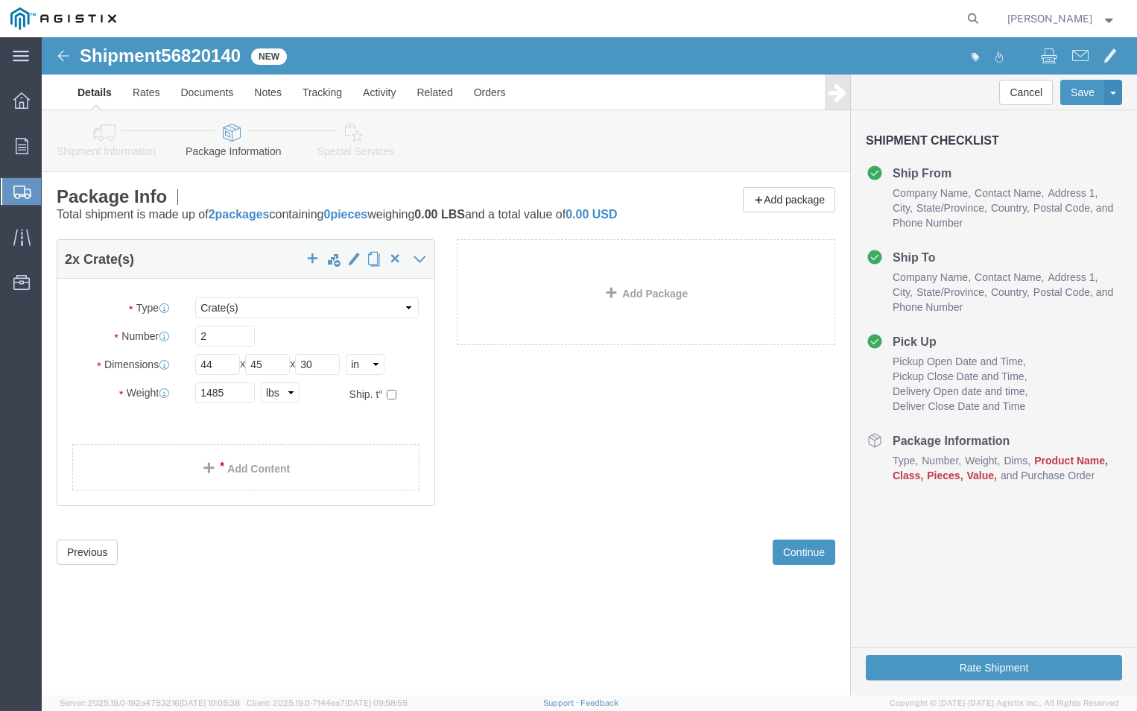
click ul
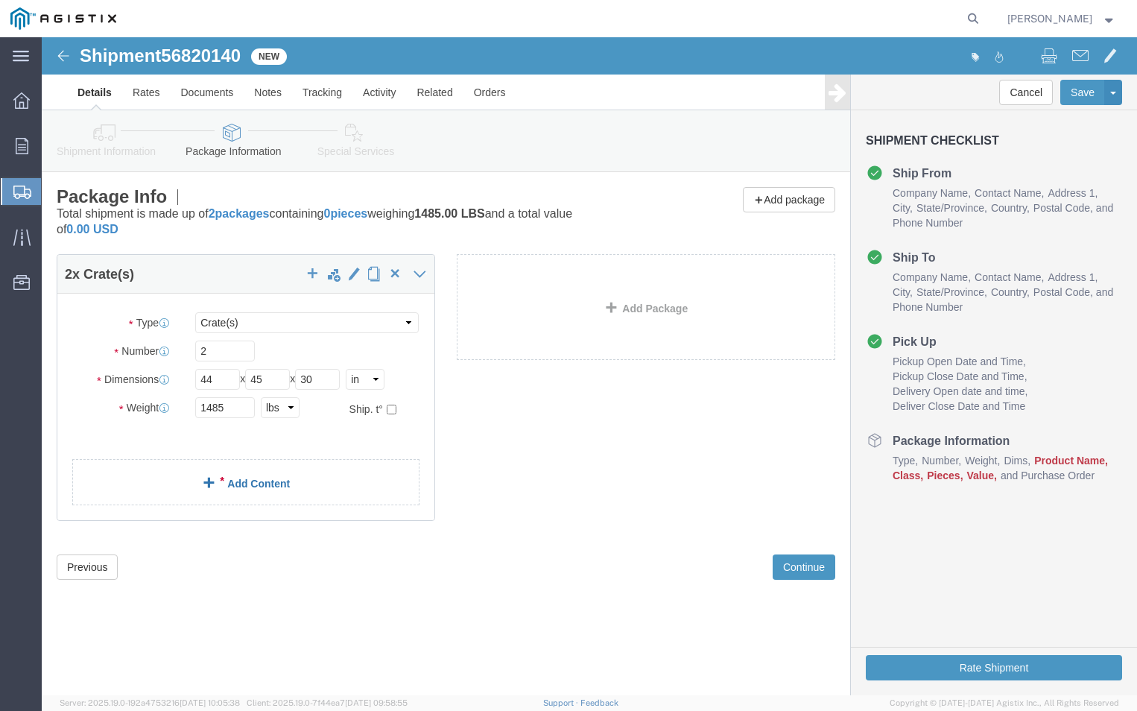
click link "Add Content"
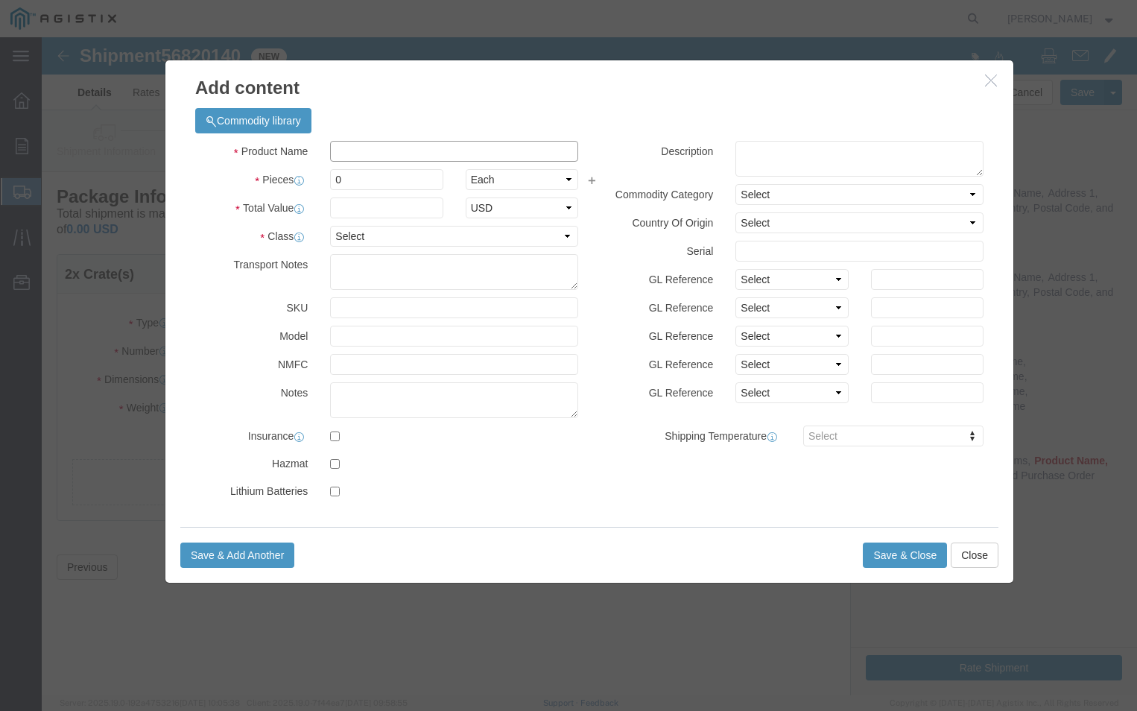
click input "text"
type input "E-PGEM250080"
click input "0"
type input "11"
click div "Product Name E-PGEM250080 E- Pieces 11 Select Bag Barrels 100Board Feet Bottle …"
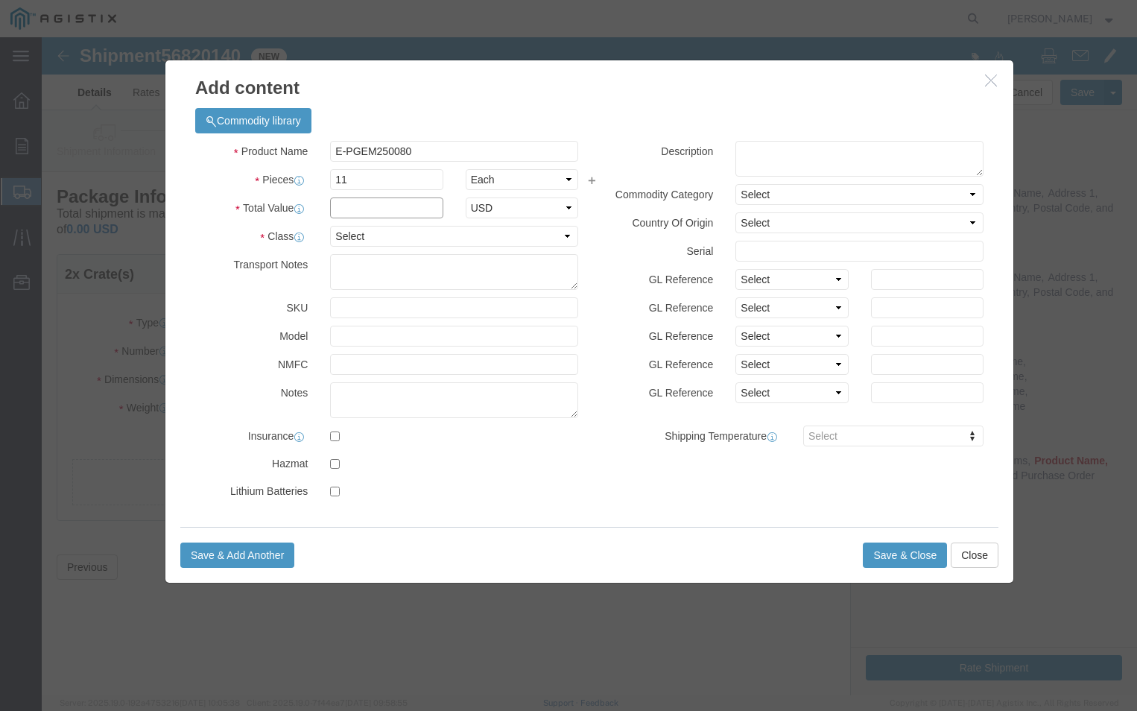
click input "text"
type input "2500"
click select "Select 50 55 60 65 70 85 92.5 100 125 175 250 300 400"
select select "70"
click select "Select 50 55 60 65 70 85 92.5 100 125 175 250 300 400"
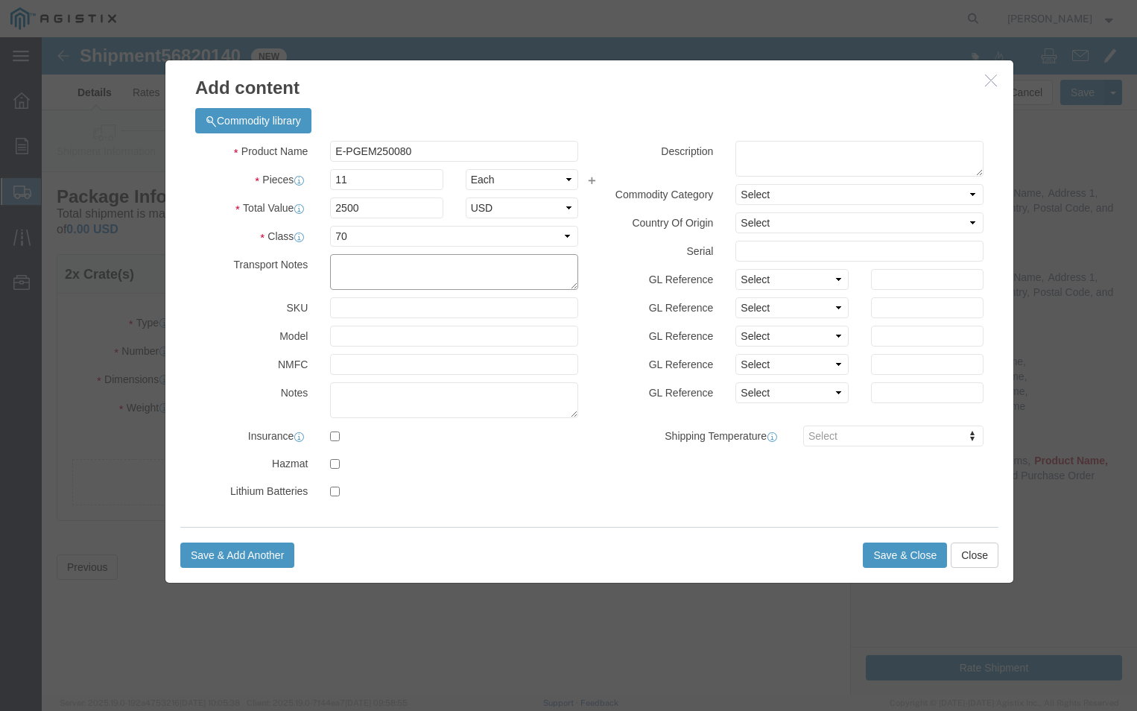
click textarea
type textarea "Please call [PHONE_NUMBER]"
click div "Transport Notes Please call [PHONE_NUMBER]"
click select "Select 50 55 60 65 70 85 92.5 100 125 175 250 300 400"
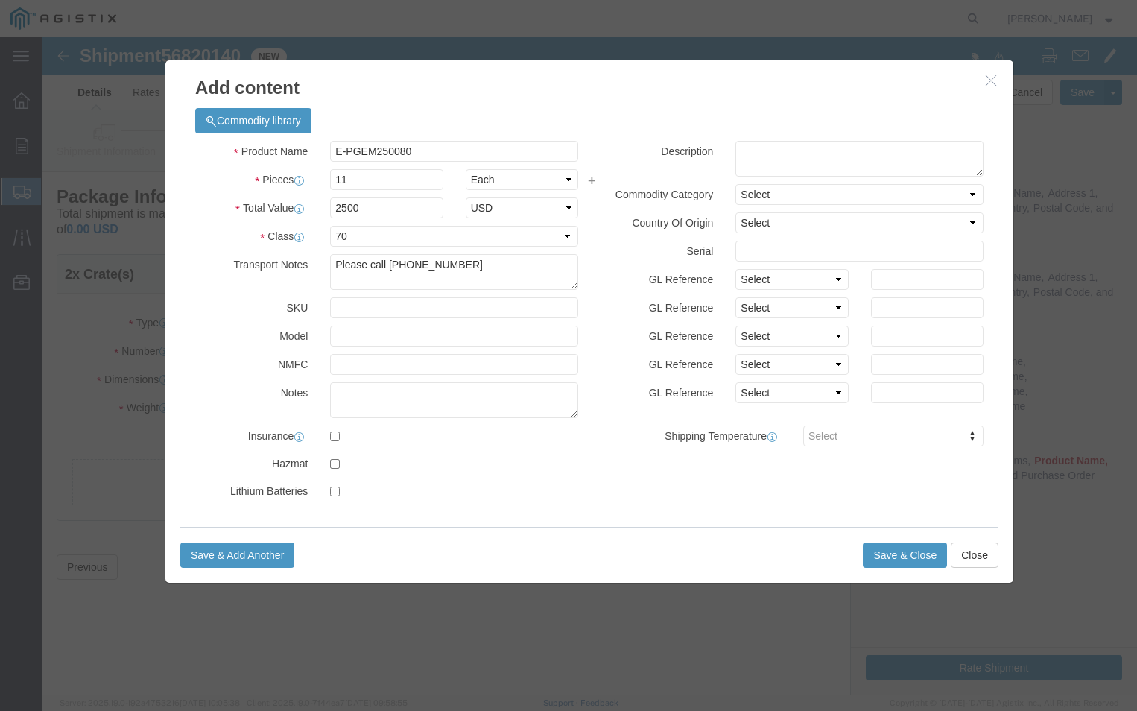
click label "Model"
click button "Save & Close"
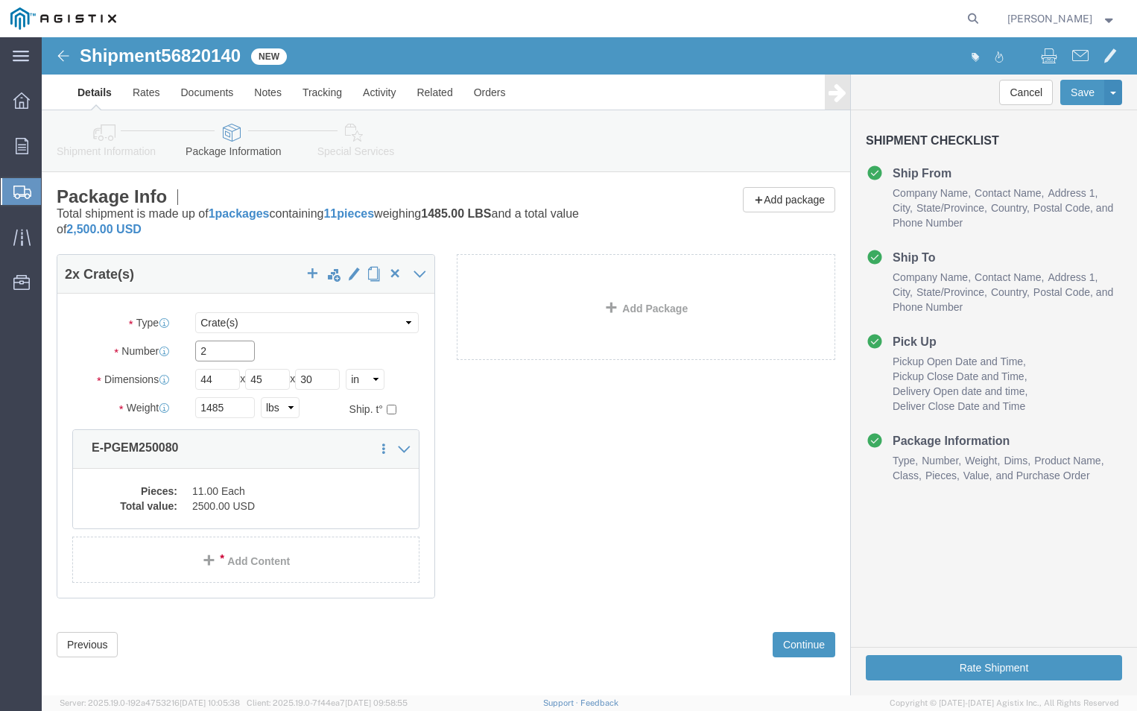
click input "2"
type input "2"
click button "Continue"
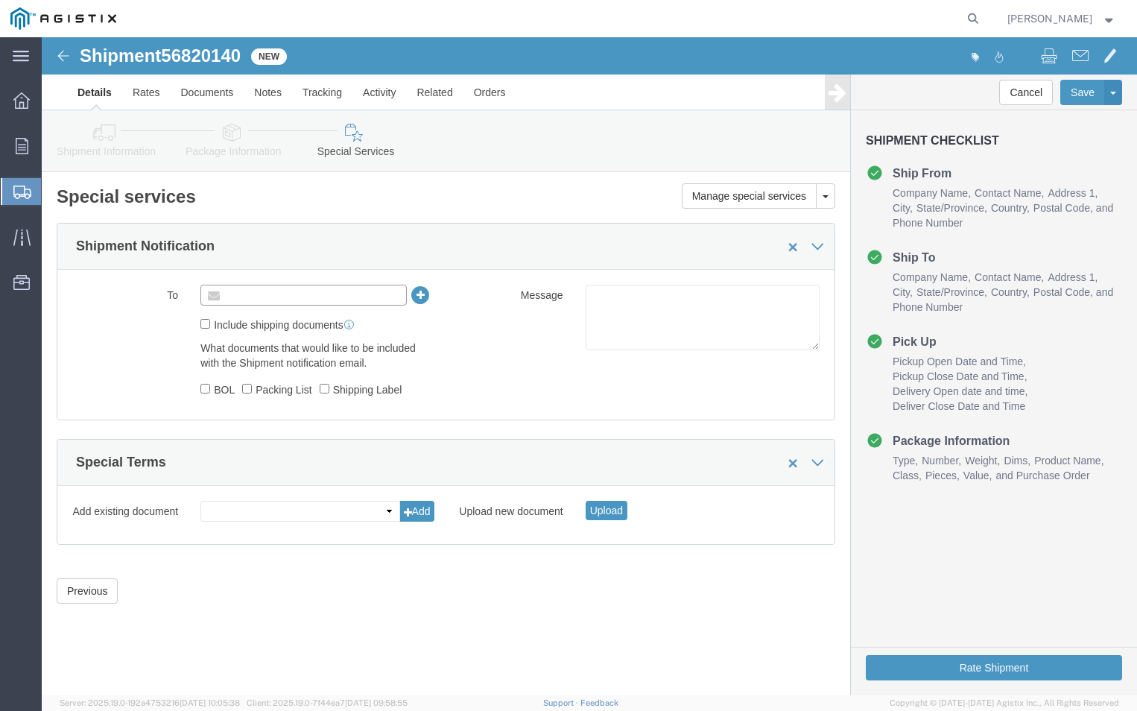
click input "text"
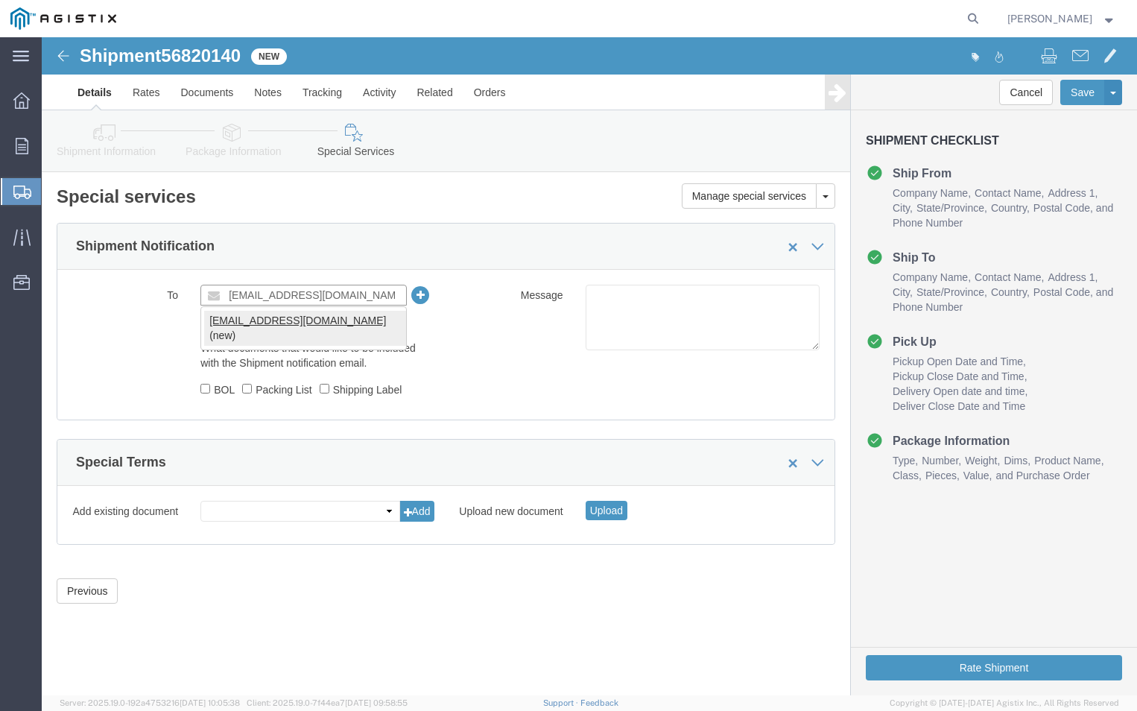
type input "[EMAIL_ADDRESS][DOMAIN_NAME]"
drag, startPoint x: 216, startPoint y: 298, endPoint x: 200, endPoint y: 280, distance: 23.8
type input "[EMAIL_ADDRESS][DOMAIN_NAME]"
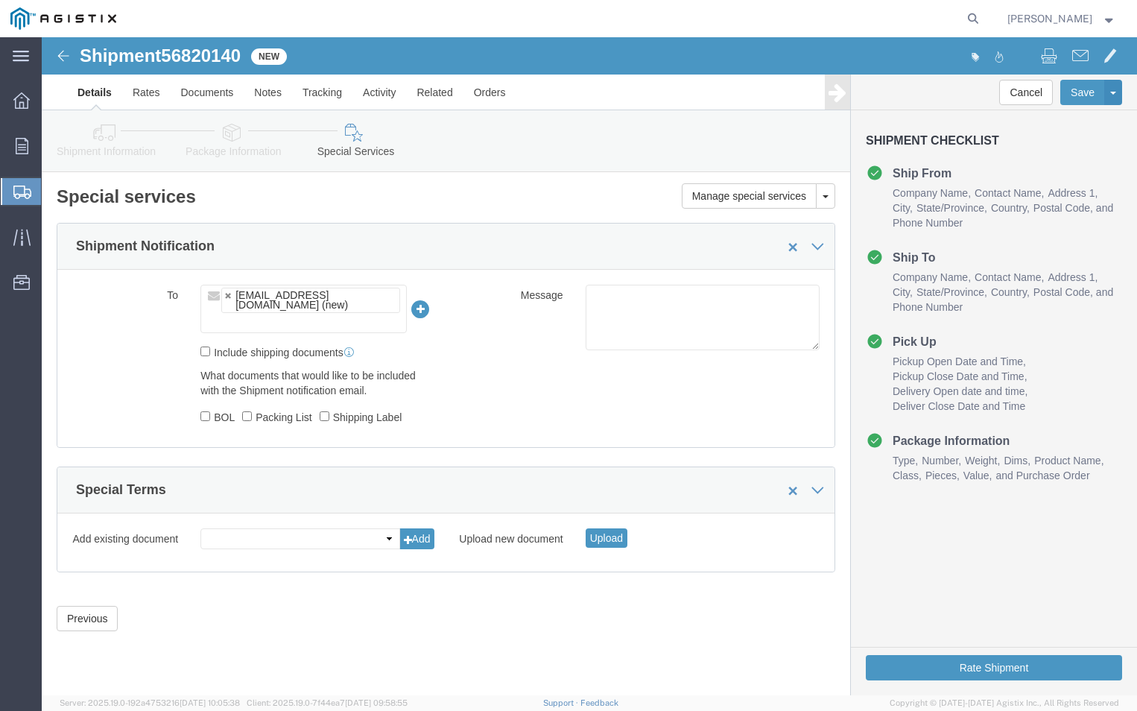
click label "BOL"
click input "BOL"
checkbox input "true"
click label "Packing List"
click input "Packing List"
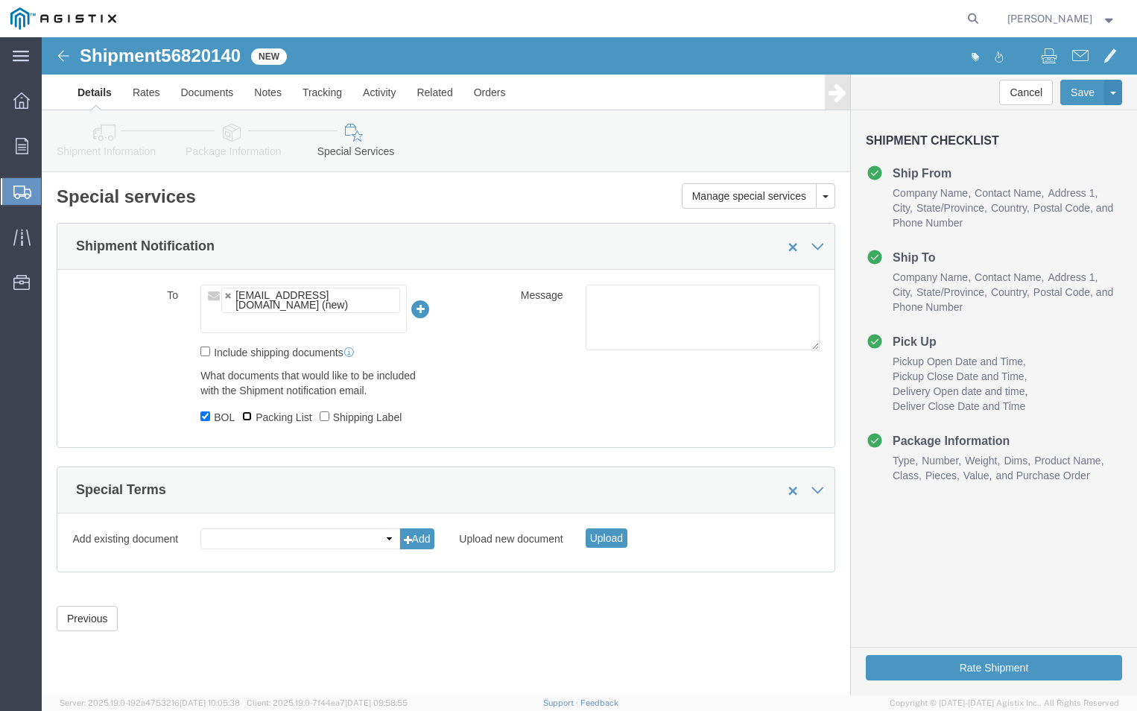
checkbox input "true"
click input "text"
click button "Rate Shipment"
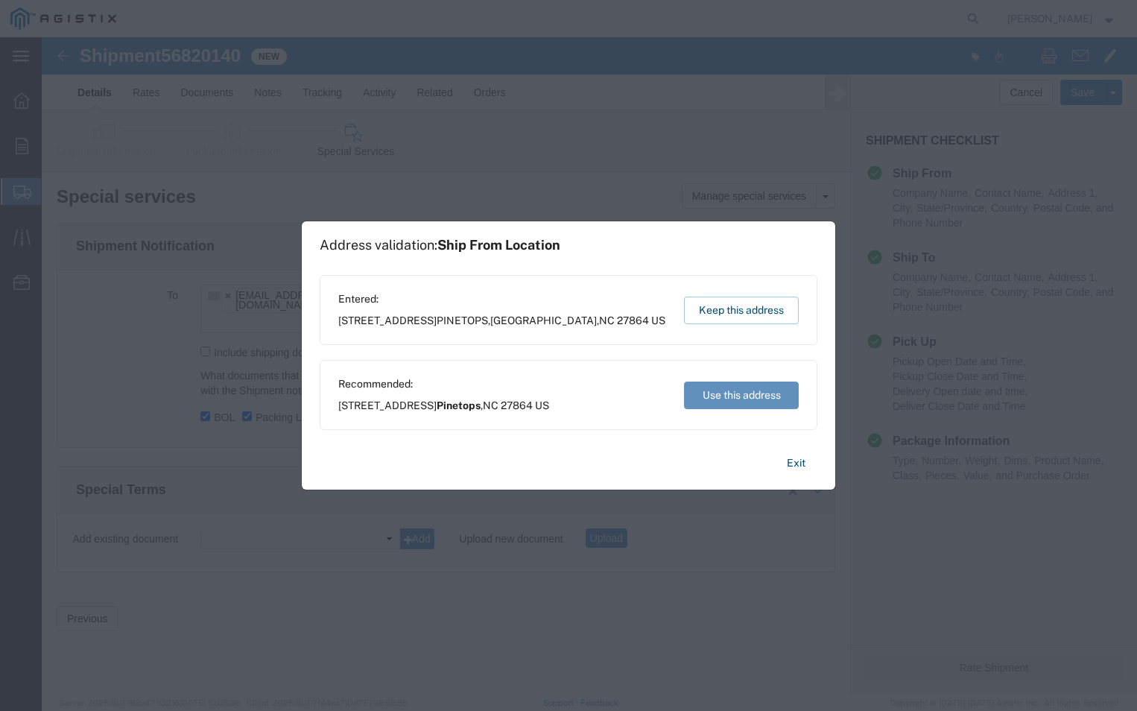
click at [735, 402] on button "Use this address" at bounding box center [741, 396] width 115 height 28
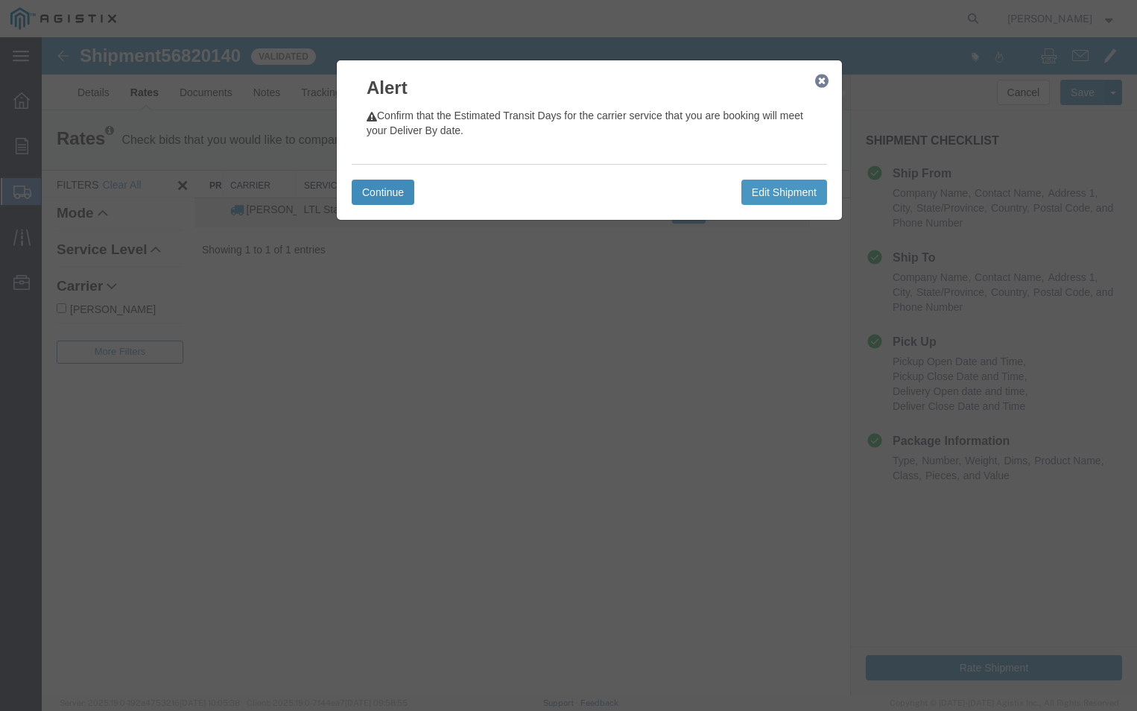
click at [379, 191] on button "Continue" at bounding box center [383, 192] width 63 height 25
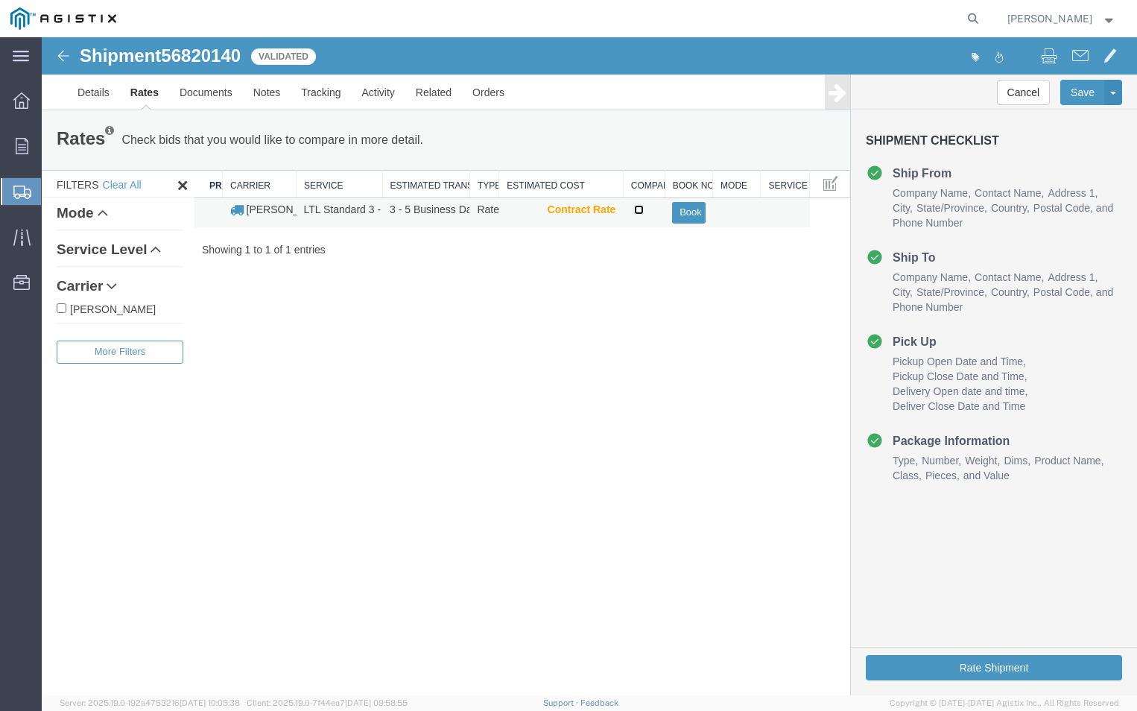
click at [641, 214] on input "checkbox" at bounding box center [639, 210] width 10 height 10
checkbox input "true"
click at [686, 209] on button "Book" at bounding box center [688, 213] width 33 height 22
